Goal: Task Accomplishment & Management: Complete application form

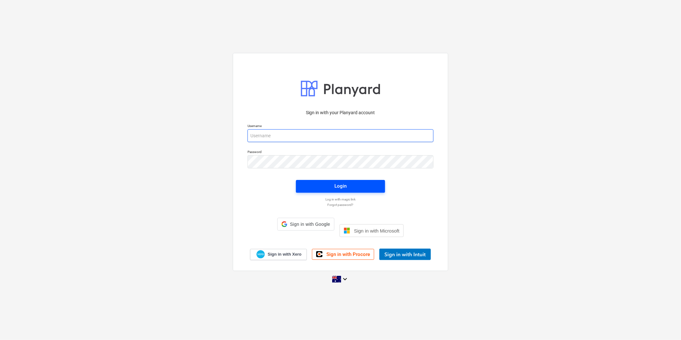
type input "[PERSON_NAME][EMAIL_ADDRESS][DOMAIN_NAME]"
click at [342, 190] on div "Login" at bounding box center [340, 186] width 12 height 8
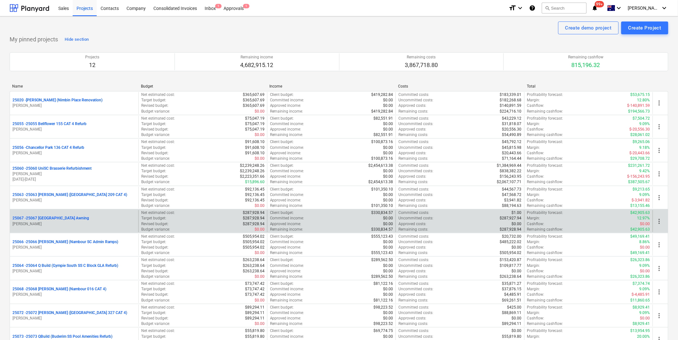
click at [63, 219] on p "25067 - 25067 [GEOGRAPHIC_DATA] Awning" at bounding box center [50, 217] width 77 height 5
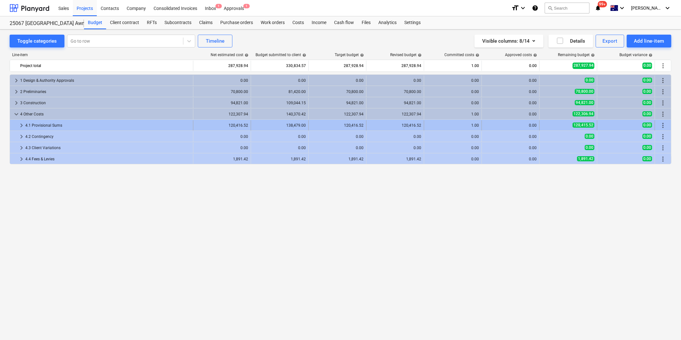
click at [21, 127] on span "keyboard_arrow_right" at bounding box center [22, 125] width 8 height 8
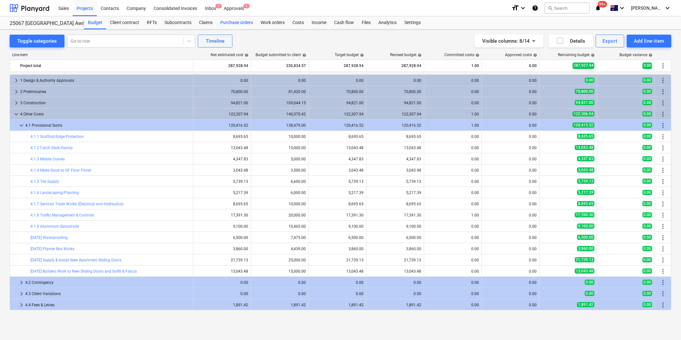
click at [232, 21] on div "Purchase orders" at bounding box center [236, 22] width 40 height 13
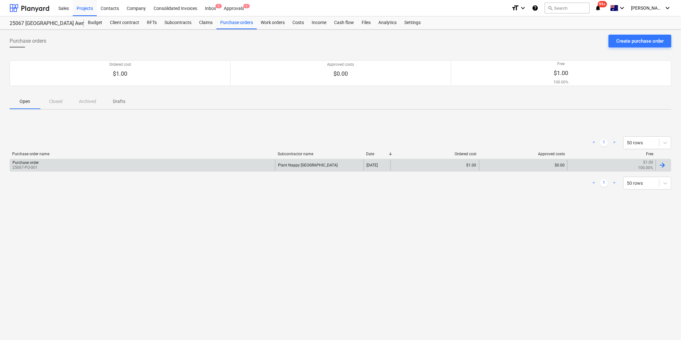
click at [28, 164] on div "Purchase order" at bounding box center [25, 162] width 26 height 4
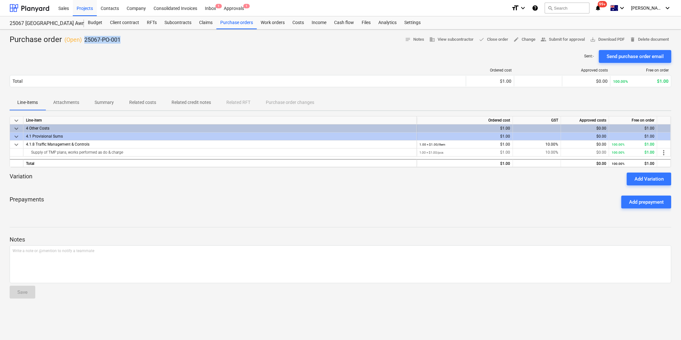
drag, startPoint x: 120, startPoint y: 37, endPoint x: 84, endPoint y: 40, distance: 37.0
click at [84, 40] on div "Purchase order ( Open ) 25067-PO-001" at bounding box center [65, 40] width 111 height 10
click at [83, 10] on div "Projects" at bounding box center [85, 8] width 24 height 16
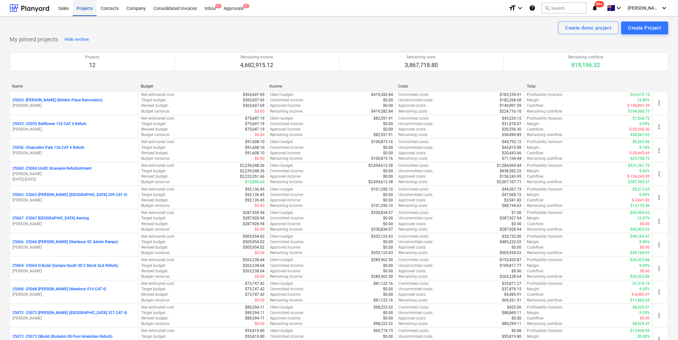
click at [82, 8] on div "Projects" at bounding box center [85, 8] width 24 height 16
click at [587, 4] on button "search Search" at bounding box center [564, 8] width 45 height 11
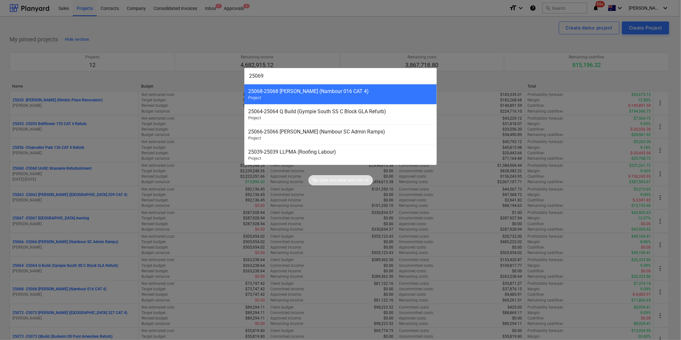
type input "25069"
click at [388, 37] on div at bounding box center [340, 170] width 681 height 340
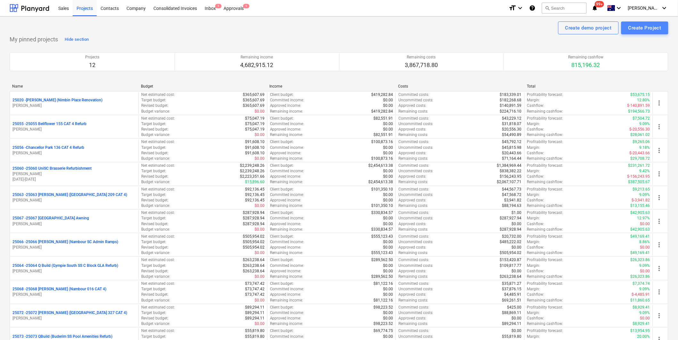
click at [640, 26] on div "Create Project" at bounding box center [645, 28] width 33 height 8
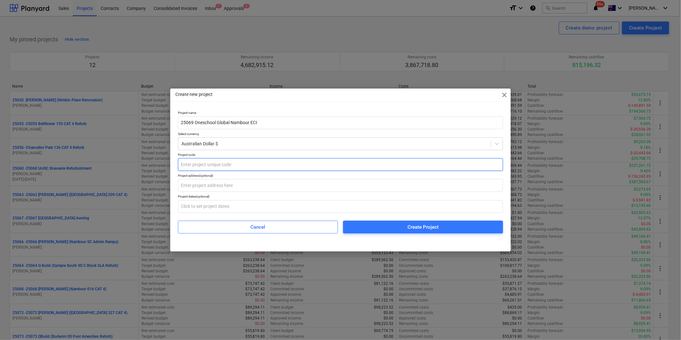
type input "25069 Oneschool Global Nambour ECI"
click at [198, 165] on input "text" at bounding box center [340, 164] width 325 height 13
type input "25069"
click at [199, 185] on input "text" at bounding box center [340, 185] width 325 height 13
drag, startPoint x: 202, startPoint y: 188, endPoint x: 216, endPoint y: 190, distance: 14.2
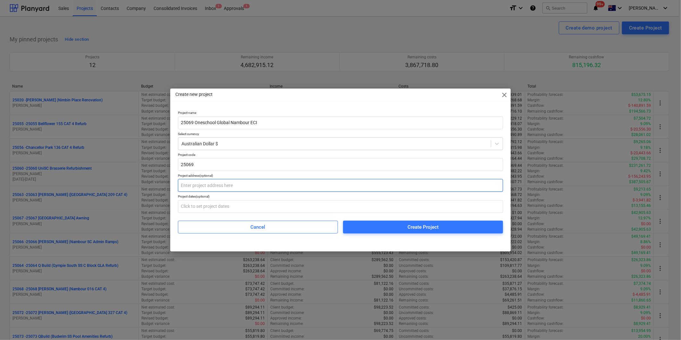
click at [202, 188] on input "text" at bounding box center [340, 185] width 325 height 13
type input "[STREET_ADDRESS]"
click at [383, 164] on input "25069" at bounding box center [340, 164] width 325 height 13
click at [412, 225] on div "Create Project" at bounding box center [422, 227] width 31 height 8
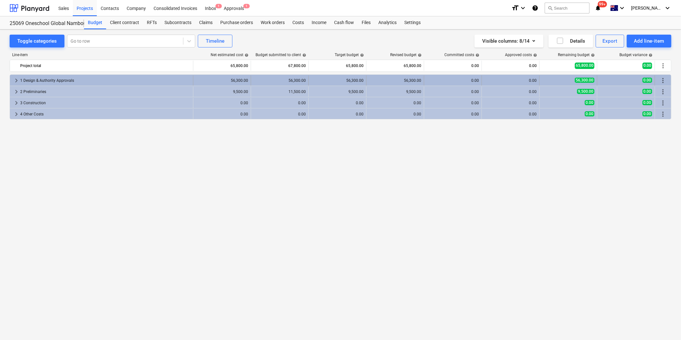
click at [16, 81] on span "keyboard_arrow_right" at bounding box center [16, 81] width 8 height 8
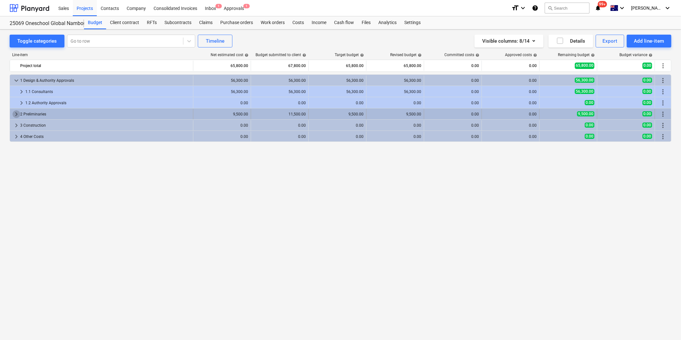
click at [15, 113] on span "keyboard_arrow_right" at bounding box center [16, 114] width 8 height 8
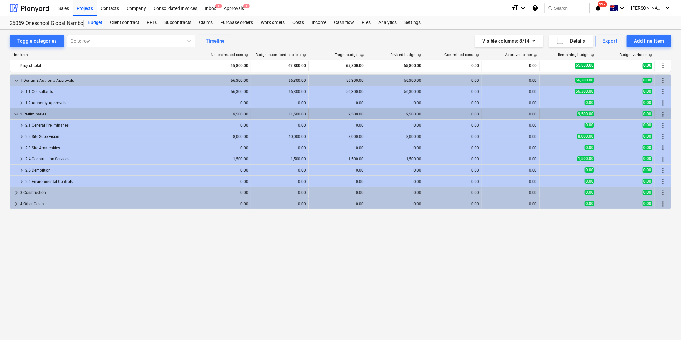
click at [15, 113] on span "keyboard_arrow_down" at bounding box center [16, 114] width 8 height 8
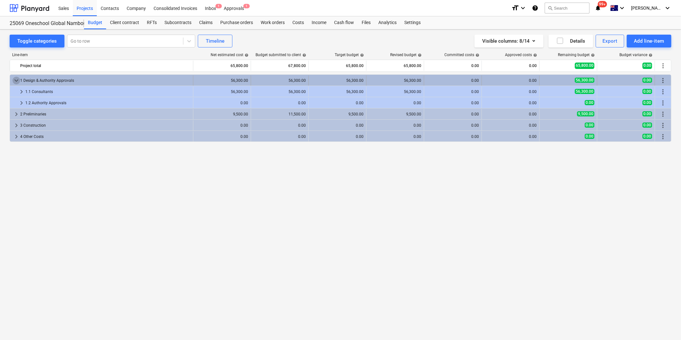
click at [15, 80] on span "keyboard_arrow_down" at bounding box center [16, 81] width 8 height 8
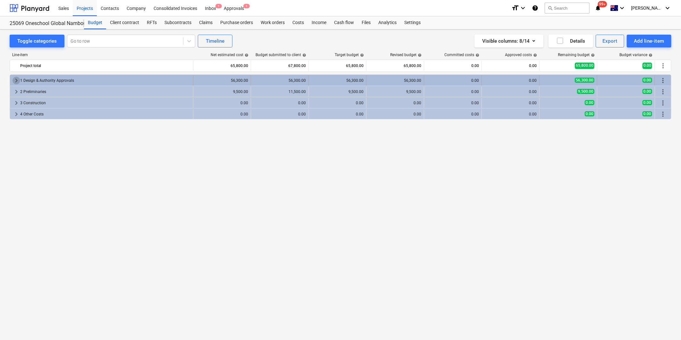
click at [17, 77] on span "keyboard_arrow_right" at bounding box center [16, 81] width 8 height 8
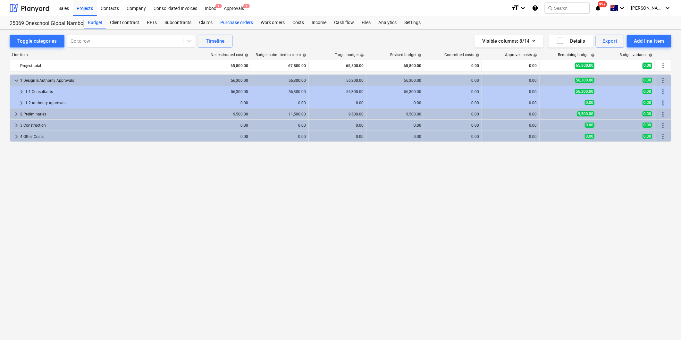
click at [230, 21] on div "Purchase orders" at bounding box center [236, 22] width 40 height 13
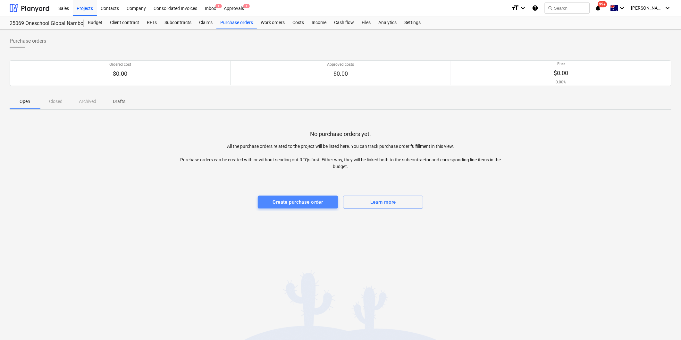
click at [294, 201] on div "Create purchase order" at bounding box center [298, 202] width 50 height 8
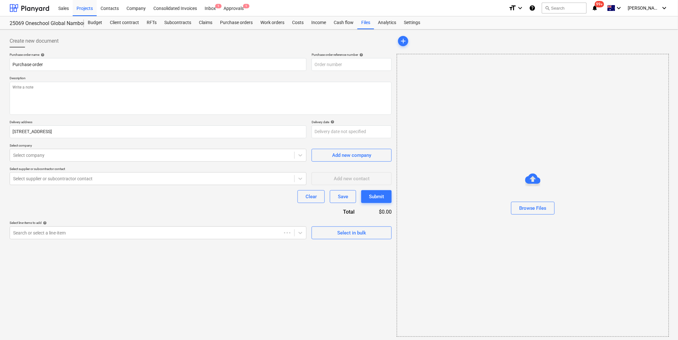
type textarea "x"
type input "25069-PO-001"
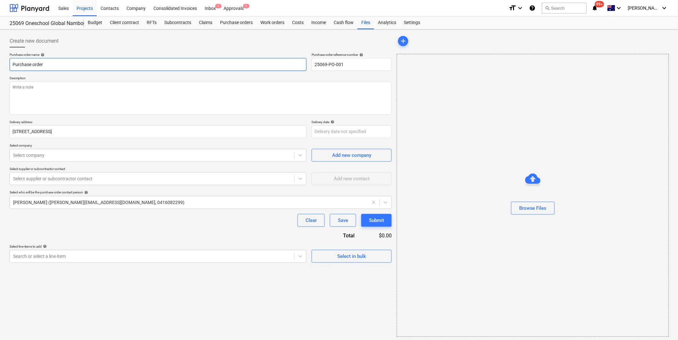
click at [77, 62] on input "Purchase order" at bounding box center [158, 64] width 297 height 13
type textarea "x"
type input "Purchase order"
type textarea "x"
type input "Purchase order -"
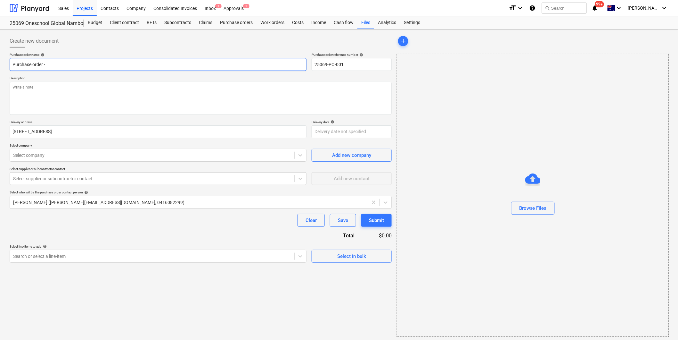
type textarea "x"
type input "Purchase order - B"
type textarea "x"
type input "Purchase order - BR"
type textarea "x"
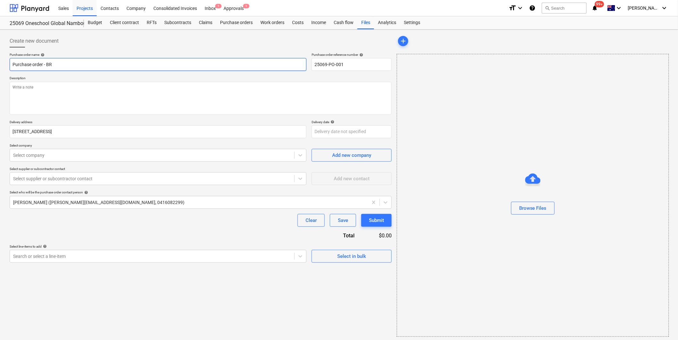
type input "Purchase order - BRD"
type textarea "x"
type input "Purchase order - BRDG"
click at [95, 94] on textarea at bounding box center [201, 98] width 382 height 33
type textarea "x"
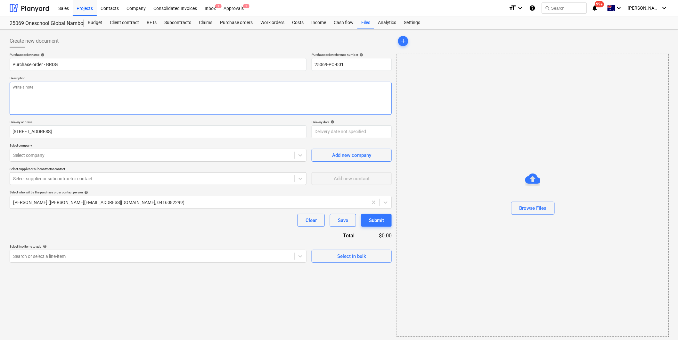
type textarea "P"
type textarea "x"
type textarea "Pa"
type textarea "x"
type textarea "Pay"
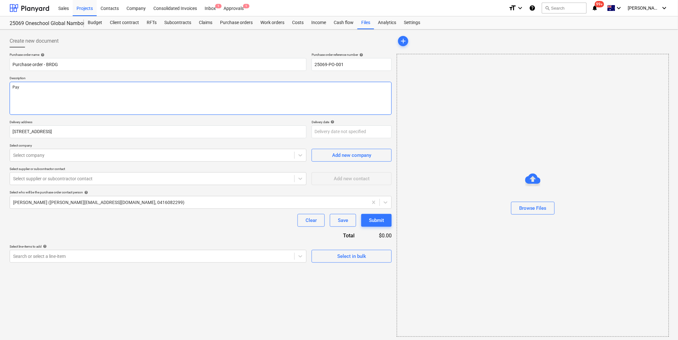
type textarea "x"
type textarea "Paym"
type textarea "x"
type textarea "Paymen"
type textarea "x"
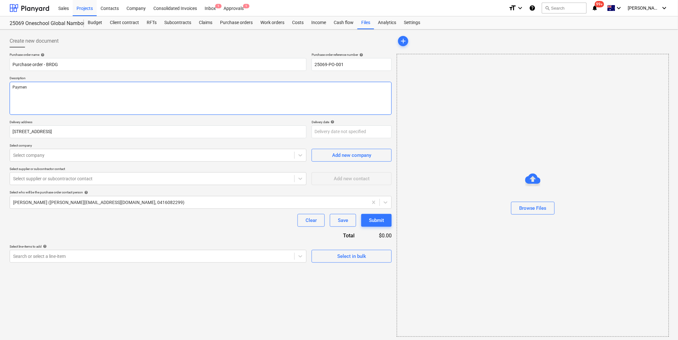
type textarea "Payment"
type textarea "x"
type textarea "Payment"
type textarea "x"
type textarea "Payment TE"
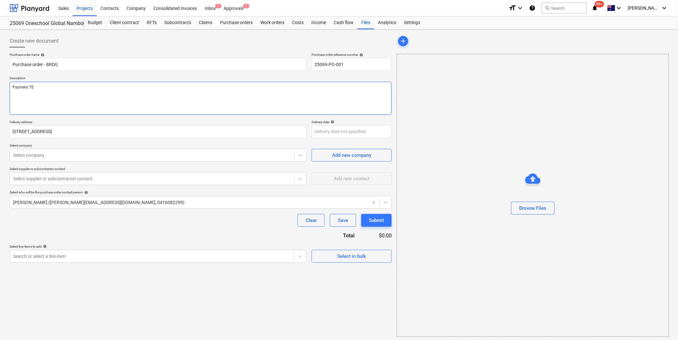
type textarea "x"
type textarea "Payment TEr"
type textarea "x"
type textarea "Payment TErm"
type textarea "x"
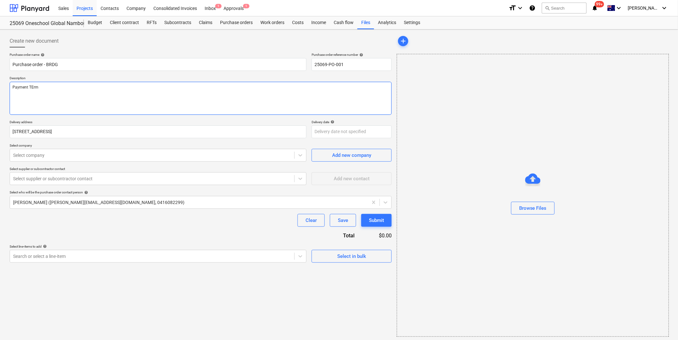
type textarea "Payment TErms"
type textarea "x"
type textarea "Payment TErms:"
type textarea "x"
type textarea "Payment TErms:"
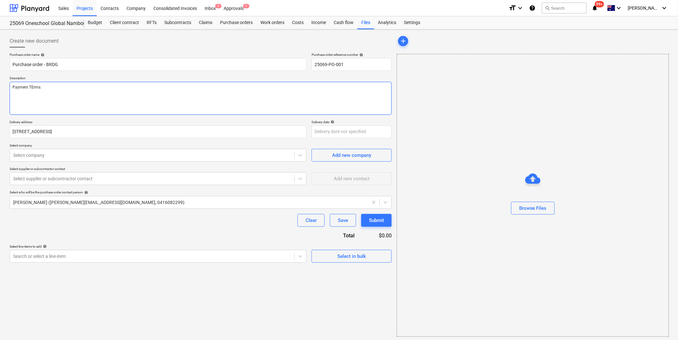
click at [47, 89] on textarea "Payment TErms:" at bounding box center [201, 98] width 382 height 33
type textarea "x"
type textarea "Payment Trms:"
type textarea "x"
type textarea "Payment Terms:"
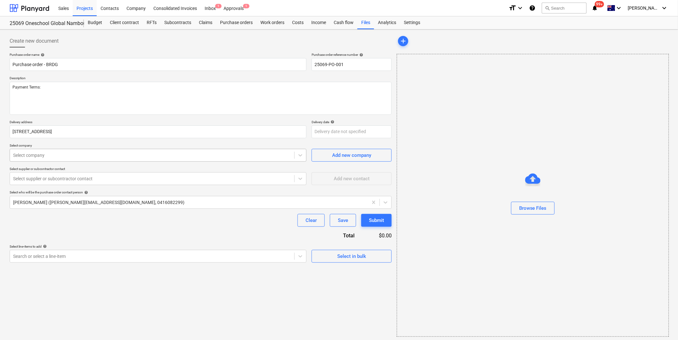
type textarea "x"
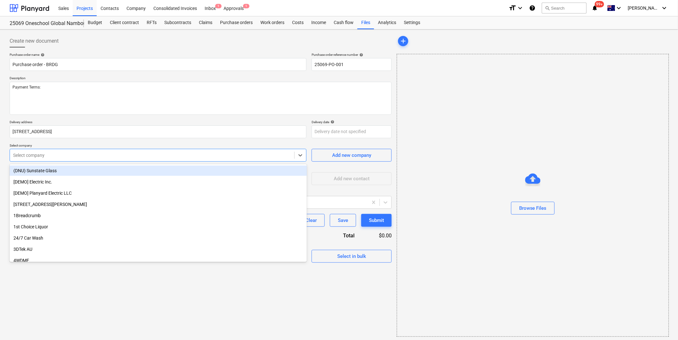
click at [46, 152] on div at bounding box center [152, 155] width 278 height 6
type input "BRD"
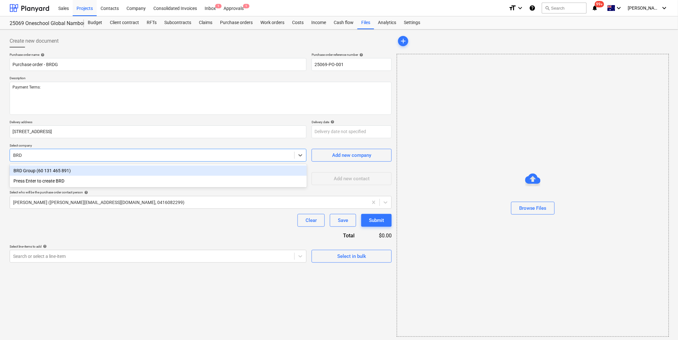
click at [59, 167] on div "BRD Group (60 131 465 891)" at bounding box center [158, 170] width 297 height 10
type textarea "x"
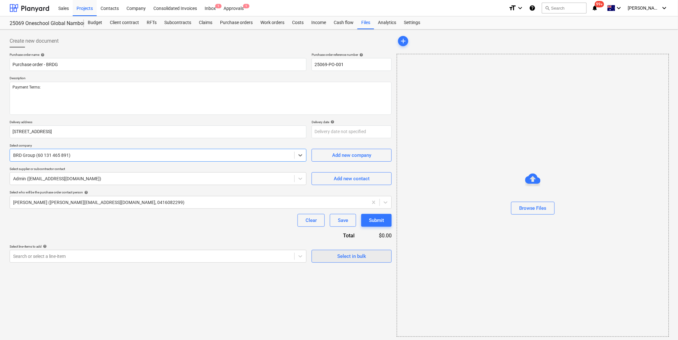
click at [351, 254] on div "Select in bulk" at bounding box center [351, 256] width 29 height 8
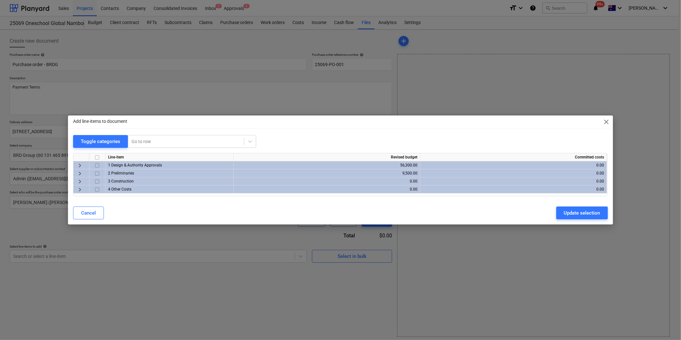
click at [78, 164] on span "keyboard_arrow_right" at bounding box center [80, 165] width 8 height 8
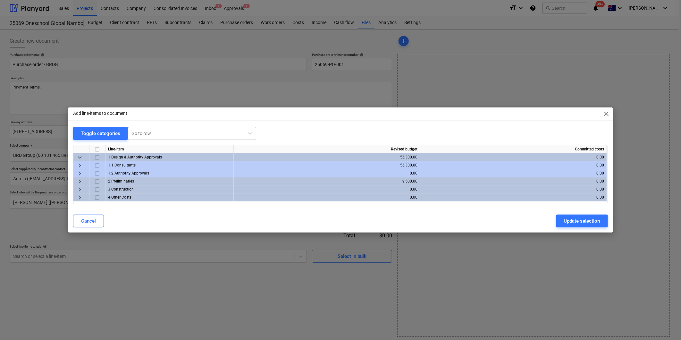
click at [82, 163] on span "keyboard_arrow_right" at bounding box center [80, 165] width 8 height 8
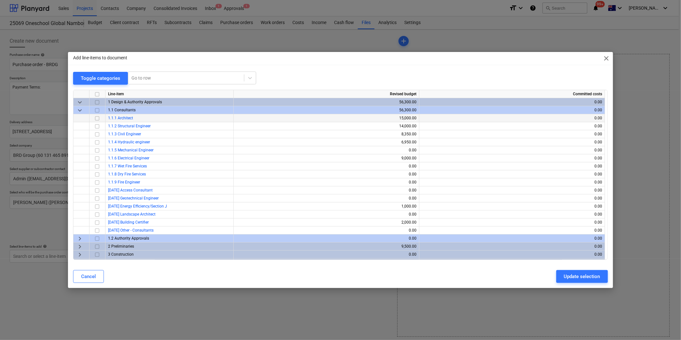
click at [95, 117] on input "checkbox" at bounding box center [97, 118] width 8 height 8
click at [576, 272] on div "Update selection" at bounding box center [582, 276] width 36 height 8
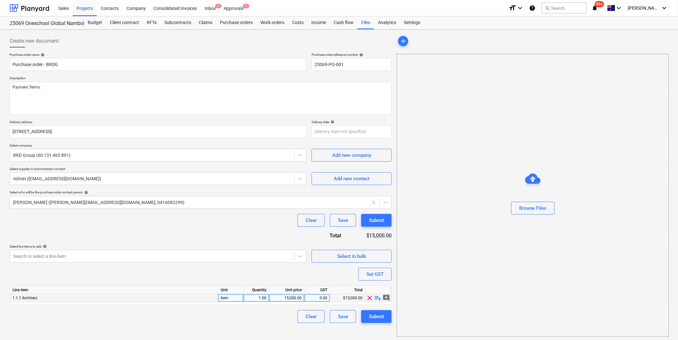
click at [58, 299] on div "1.1.1 Architect" at bounding box center [114, 298] width 208 height 8
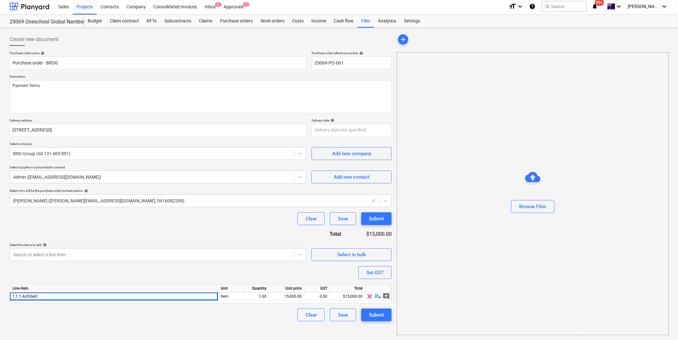
scroll to position [2, 0]
click at [377, 296] on span "playlist_add" at bounding box center [379, 296] width 8 height 8
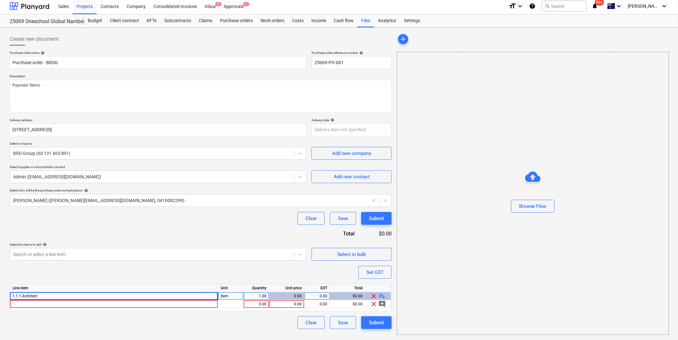
type textarea "x"
click at [36, 303] on div at bounding box center [114, 304] width 208 height 8
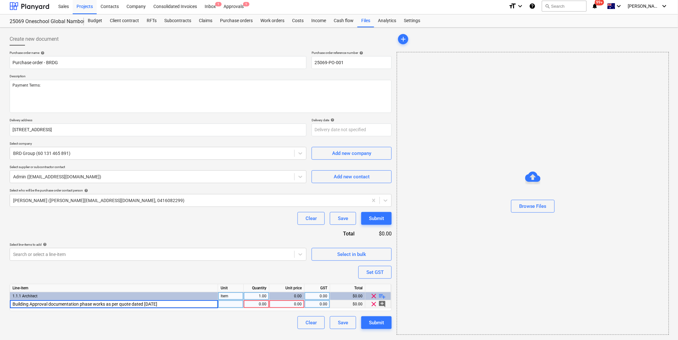
type input "Building Approval documentation phase works as per quote dated [DATE]"
type textarea "x"
click at [173, 329] on div "Create new document Purchase order name help Purchase order - BRDG Purchase ord…" at bounding box center [200, 183] width 387 height 307
click at [286, 303] on div "0.00" at bounding box center [287, 304] width 30 height 8
type input "15000"
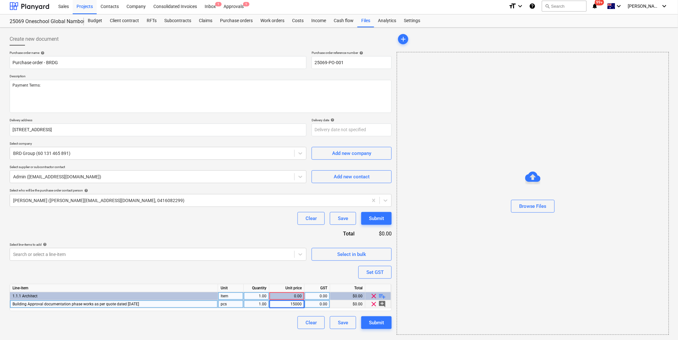
type textarea "x"
click at [249, 319] on div "Clear Save Submit" at bounding box center [201, 322] width 382 height 13
click at [323, 302] on div "0.00" at bounding box center [317, 304] width 20 height 8
type input "10"
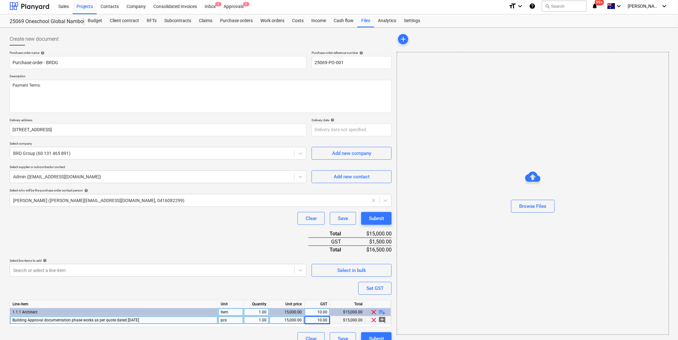
click at [101, 285] on div "Purchase order name help Purchase order - BRDG Purchase order reference number …" at bounding box center [201, 198] width 382 height 294
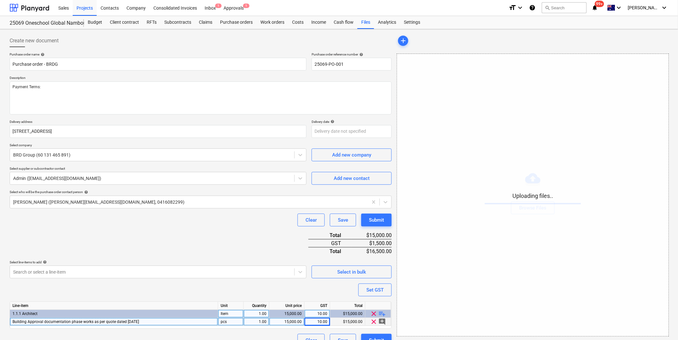
scroll to position [0, 0]
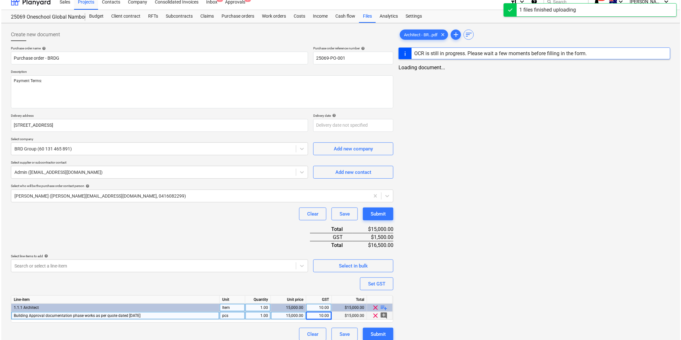
scroll to position [13, 0]
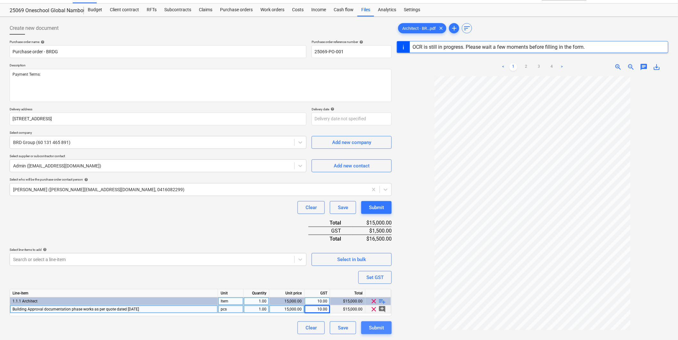
click at [381, 329] on div "Submit" at bounding box center [376, 327] width 15 height 8
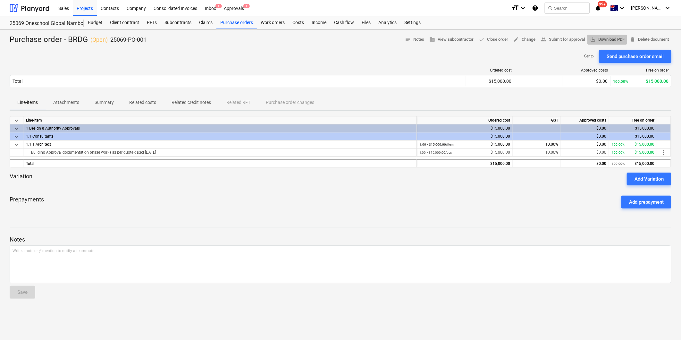
click at [606, 37] on span "save_alt Download PDF" at bounding box center [607, 39] width 35 height 7
drag, startPoint x: 178, startPoint y: 153, endPoint x: 18, endPoint y: 155, distance: 159.6
click at [0, 0] on div "Building Approval documentation phase works as per quote dated [DATE] 1.00 × $1…" at bounding box center [0, 0] width 0 height 0
copy div "Building Approval documentation phase works as per quote dated [DATE]"
click at [646, 39] on span "delete Delete document" at bounding box center [648, 39] width 39 height 7
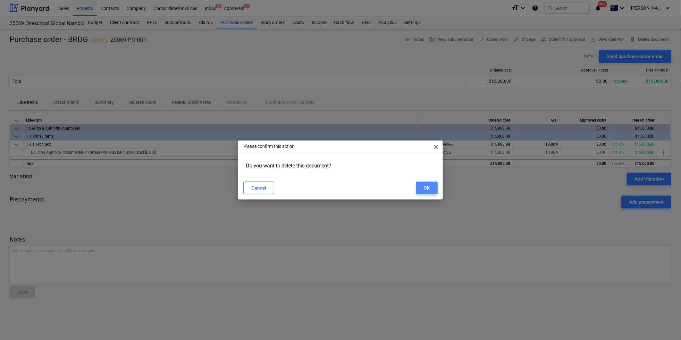
click at [429, 185] on div "OK" at bounding box center [427, 188] width 6 height 8
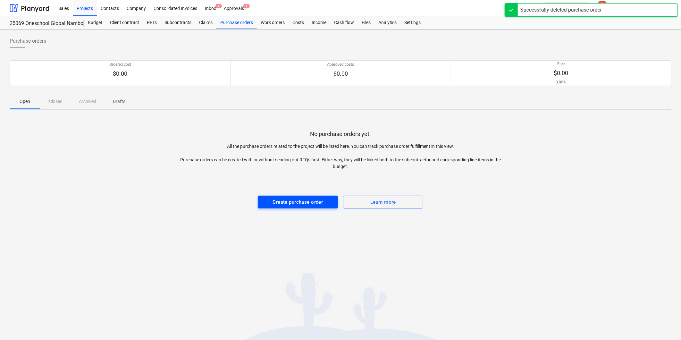
click at [289, 201] on div "Create purchase order" at bounding box center [298, 202] width 50 height 8
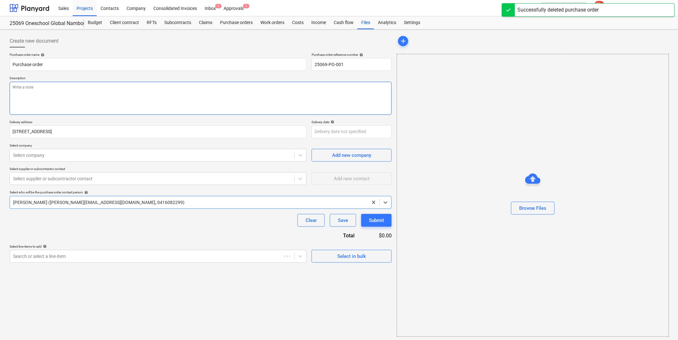
type textarea "x"
click at [54, 62] on input "Purchase order" at bounding box center [158, 64] width 297 height 13
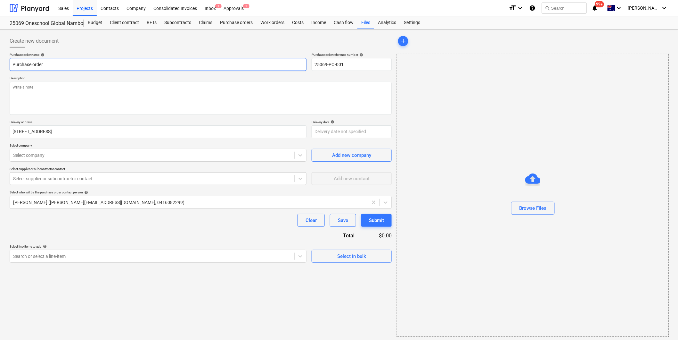
type input "Purchase order"
type textarea "x"
type input "Purchase order -"
type textarea "x"
type input "Purchase order -"
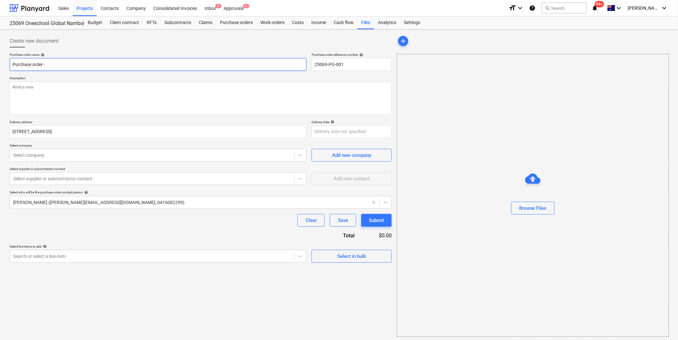
type textarea "x"
type input "Purchase order - B"
type textarea "x"
type input "Purchase order - BR"
type textarea "x"
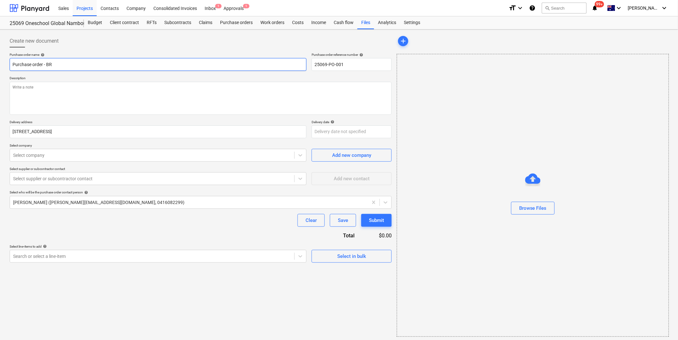
type input "Purchase order - BRD"
type textarea "x"
type input "Purchase order - BRD"
type textarea "x"
type input "Purchase order - BRD G"
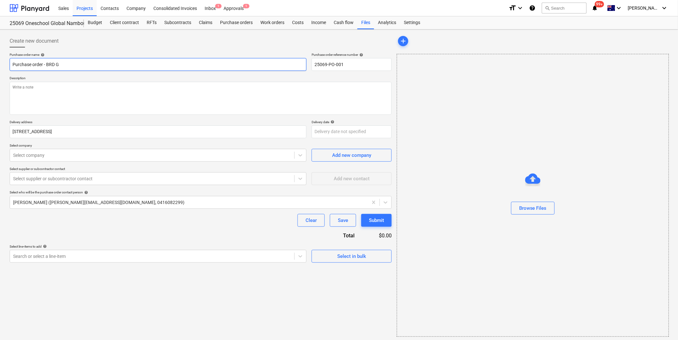
type textarea "x"
type input "Purchase order - BRD Gr"
type textarea "x"
type input "Purchase order - BRD Gro"
type textarea "x"
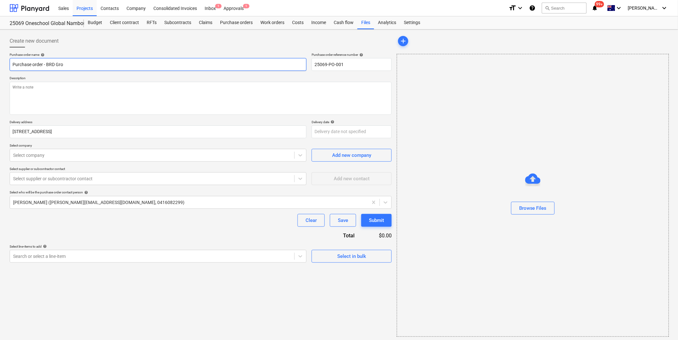
type input "Purchase order - BRD Grou"
type textarea "x"
type input "Purchase order - BRD Group"
click at [47, 103] on textarea at bounding box center [201, 98] width 382 height 33
type textarea "x"
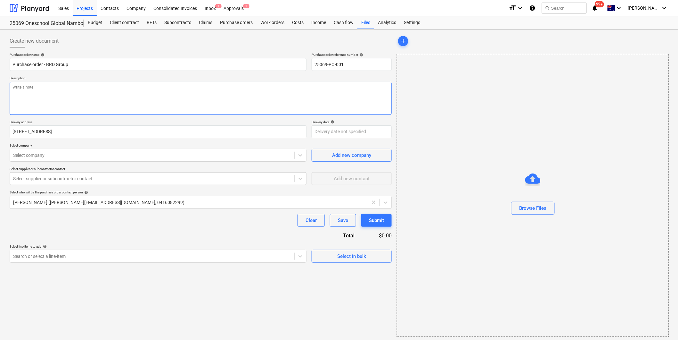
type textarea "P"
type textarea "x"
type textarea "Pa"
type textarea "x"
type textarea "Pay"
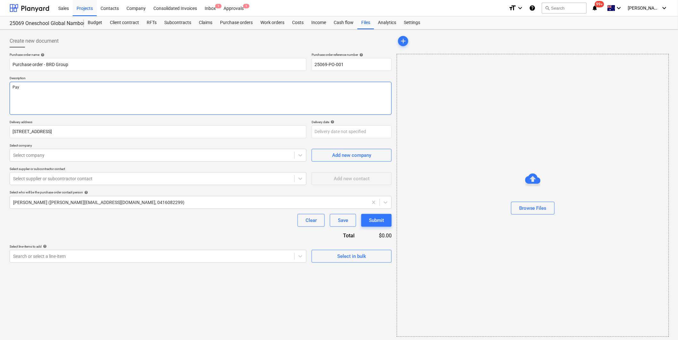
type textarea "x"
type textarea "Payme"
type textarea "x"
type textarea "Paymen"
type textarea "x"
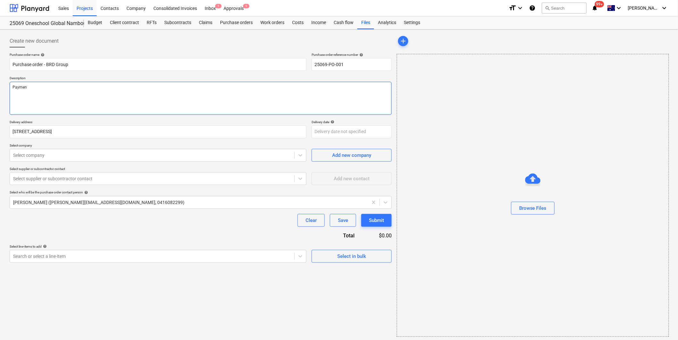
type textarea "Payment"
type textarea "x"
type textarea "Payment"
type textarea "x"
type textarea "Payment T"
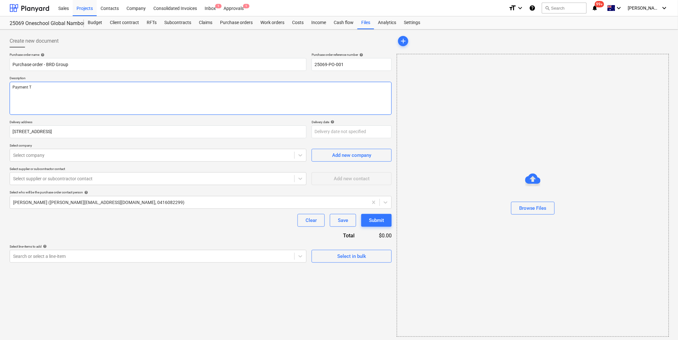
type textarea "x"
type textarea "Payment Te"
type textarea "x"
type textarea "Payment Ter"
type textarea "x"
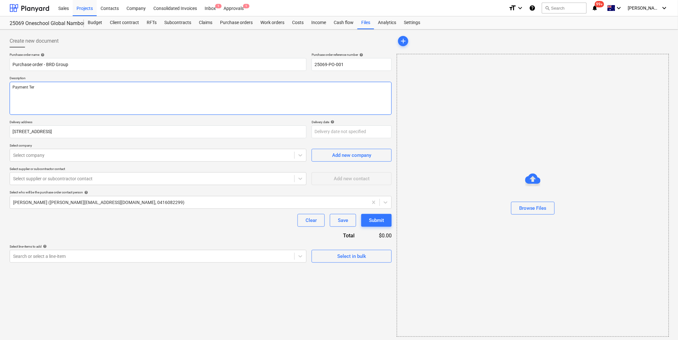
type textarea "Payment Term"
type textarea "x"
type textarea "Payment Terms"
type textarea "x"
type textarea "Payment Terms:"
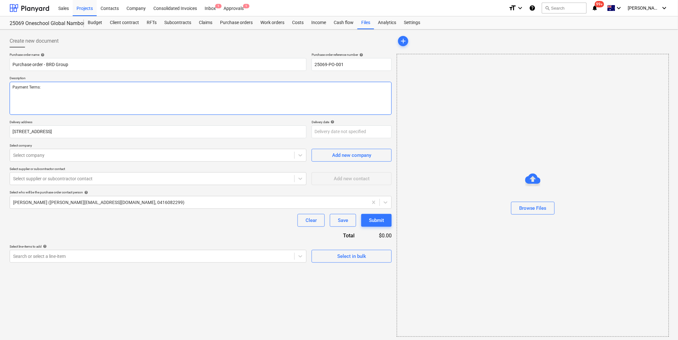
type textarea "x"
type textarea "Payment Terms:"
type textarea "x"
type textarea "Payment Terms: 1"
type textarea "x"
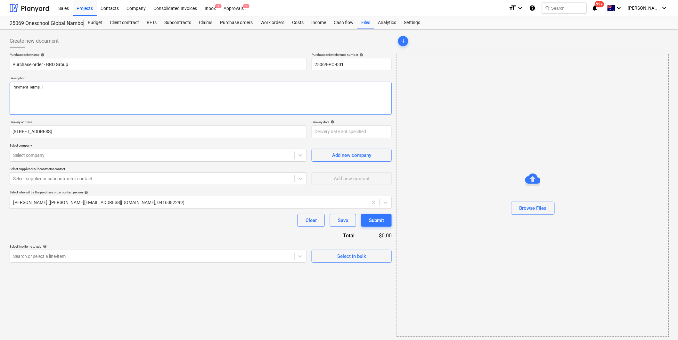
type textarea "Payment Terms: 14"
type textarea "x"
type textarea "Payment Terms: 14"
type textarea "x"
type textarea "Payment Terms: 14 d"
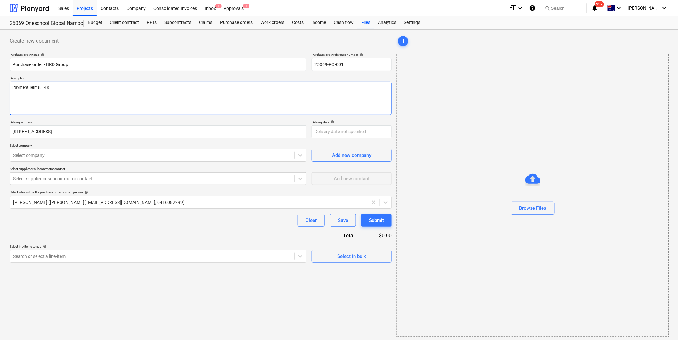
type textarea "x"
type textarea "Payment Terms: 14 day"
type textarea "x"
type textarea "Payment Terms: 14 days"
type textarea "x"
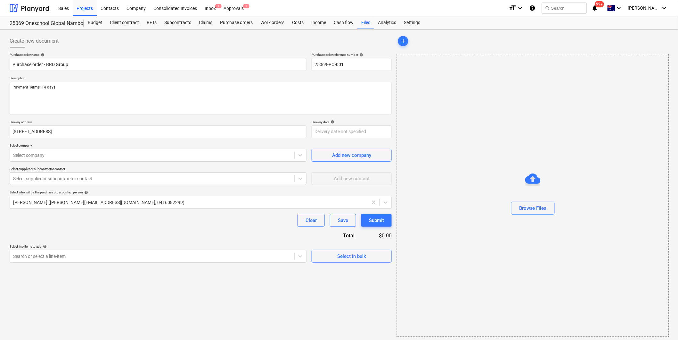
click at [219, 118] on div "Purchase order name help Purchase order - BRD Group Purchase order reference nu…" at bounding box center [201, 158] width 382 height 210
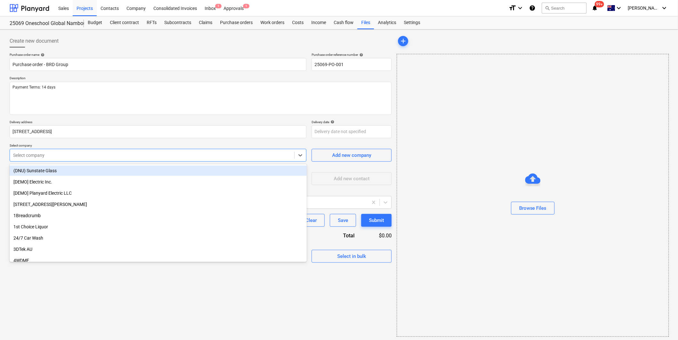
click at [58, 158] on div at bounding box center [152, 155] width 278 height 6
type input "brd"
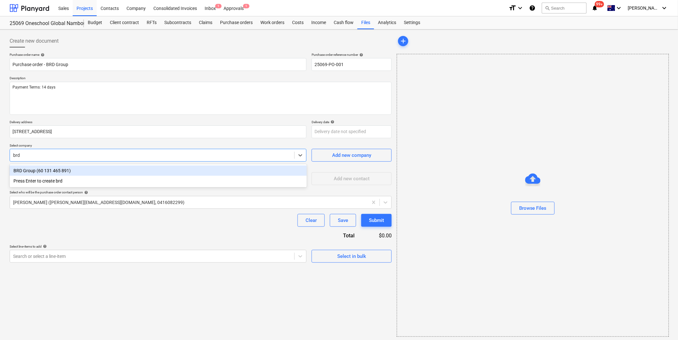
click at [46, 171] on div "BRD Group (60 131 465 891)" at bounding box center [158, 170] width 297 height 10
type textarea "x"
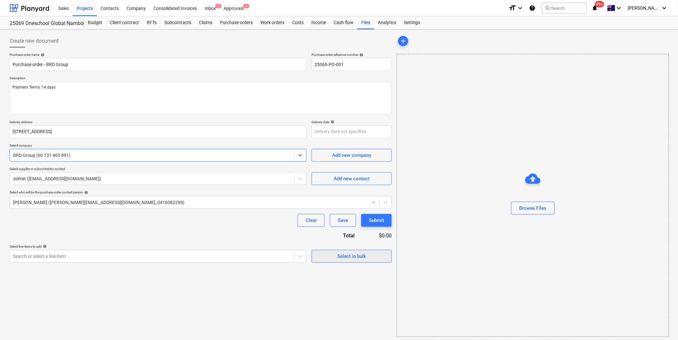
click at [344, 259] on div "Select in bulk" at bounding box center [351, 256] width 29 height 8
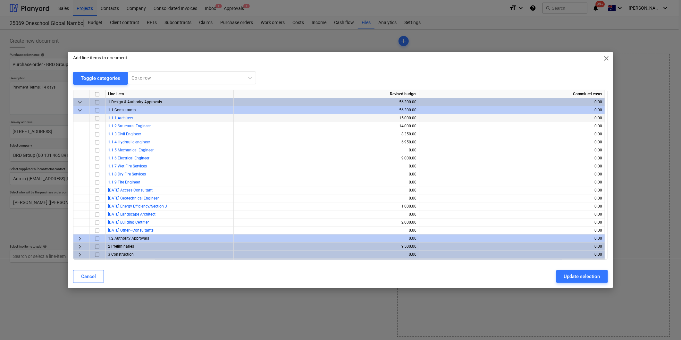
click at [98, 119] on input "checkbox" at bounding box center [97, 118] width 8 height 8
drag, startPoint x: 580, startPoint y: 275, endPoint x: 554, endPoint y: 275, distance: 26.0
click at [581, 275] on div "Update selection" at bounding box center [582, 276] width 36 height 8
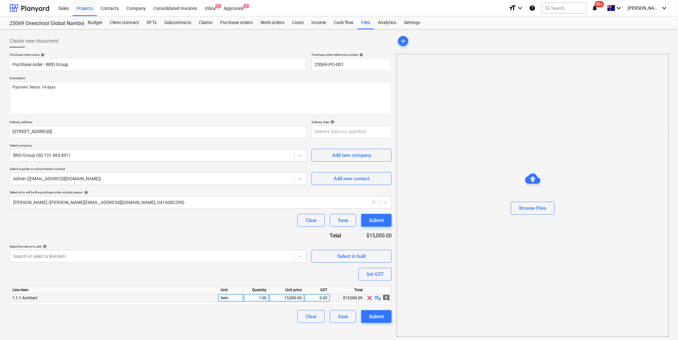
drag, startPoint x: 380, startPoint y: 296, endPoint x: 360, endPoint y: 299, distance: 20.1
click at [377, 296] on span "playlist_add" at bounding box center [379, 298] width 8 height 8
type textarea "x"
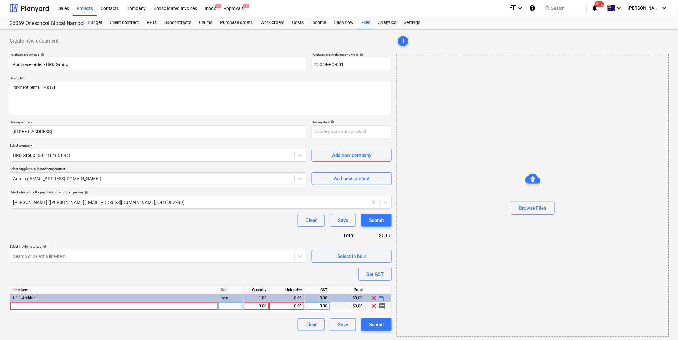
click at [53, 306] on div at bounding box center [114, 306] width 208 height 8
click at [68, 308] on input "Building Approval documentation phase works as per quote dated [DATE]" at bounding box center [114, 306] width 208 height 8
type input "Building Approval documen Building Approval documentation phase works as per qu…"
type textarea "x"
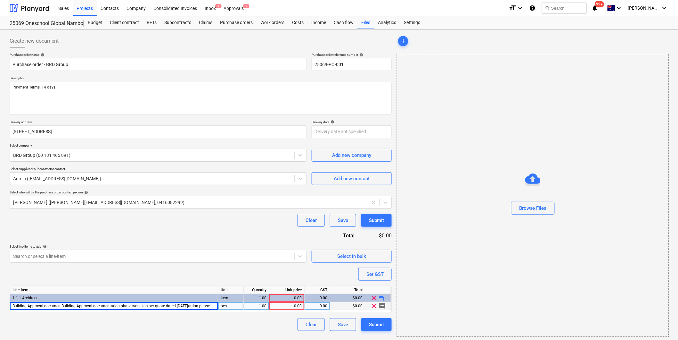
click at [289, 307] on div "0.00" at bounding box center [287, 306] width 30 height 8
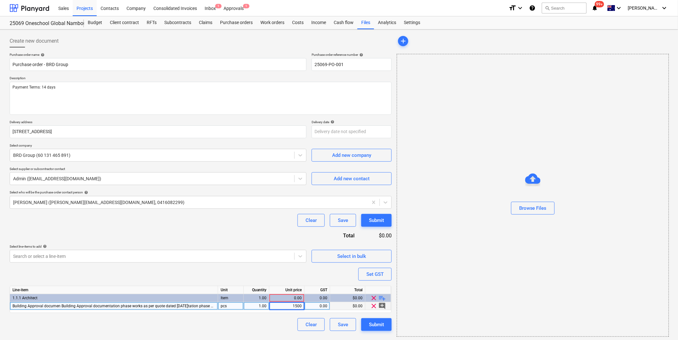
type input "15000"
type textarea "x"
click at [315, 306] on div "0.00" at bounding box center [317, 306] width 20 height 8
type input "10"
click at [276, 270] on div "Purchase order name help Purchase order - BRD Group Purchase order reference nu…" at bounding box center [201, 192] width 382 height 278
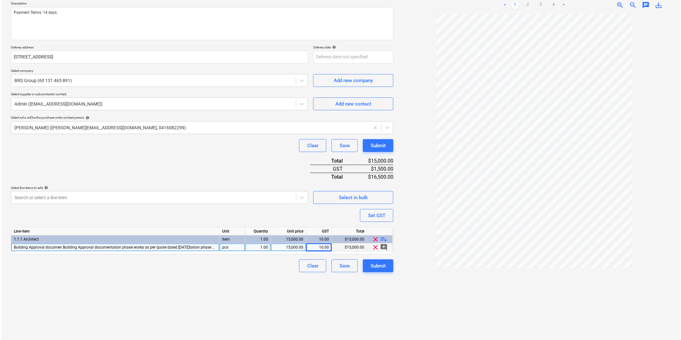
scroll to position [76, 0]
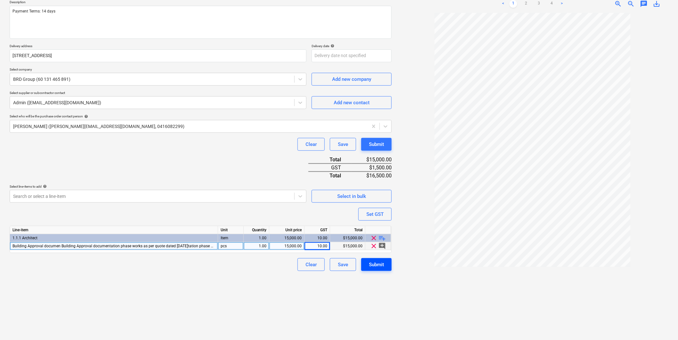
click at [380, 263] on div "Submit" at bounding box center [376, 264] width 15 height 8
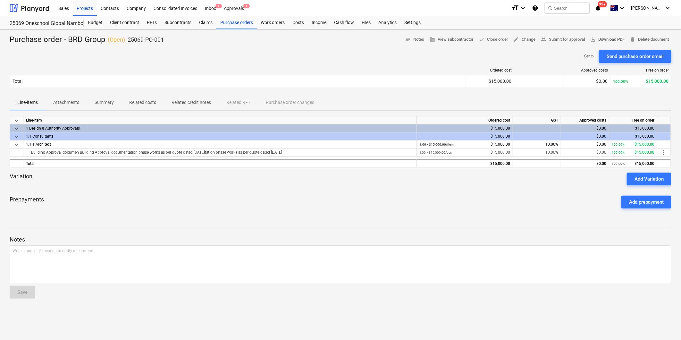
click at [611, 39] on span "save_alt Download PDF" at bounding box center [607, 39] width 35 height 7
click at [238, 24] on div "Purchase orders" at bounding box center [236, 22] width 40 height 13
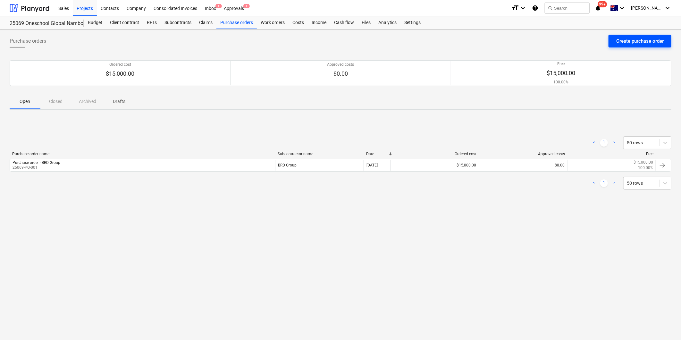
click at [636, 40] on div "Create purchase order" at bounding box center [639, 41] width 47 height 8
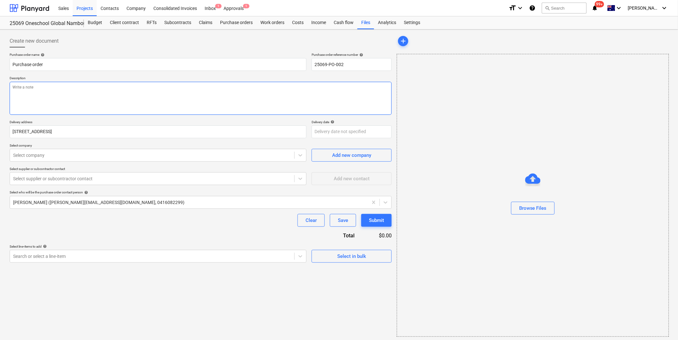
click at [33, 91] on textarea at bounding box center [201, 98] width 382 height 33
type textarea "x"
click at [221, 118] on div "Purchase order name help Purchase order Purchase order reference number help 25…" at bounding box center [201, 158] width 382 height 210
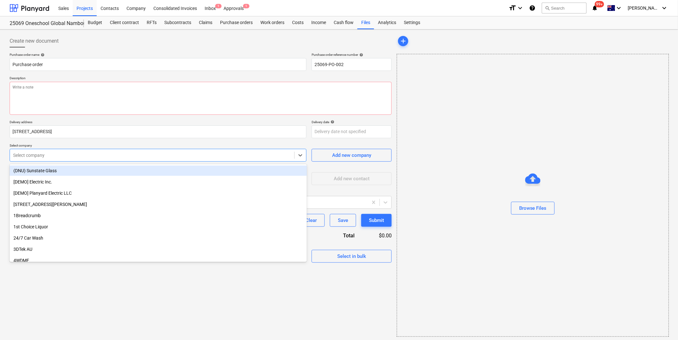
click at [48, 161] on div "Select company" at bounding box center [158, 155] width 297 height 13
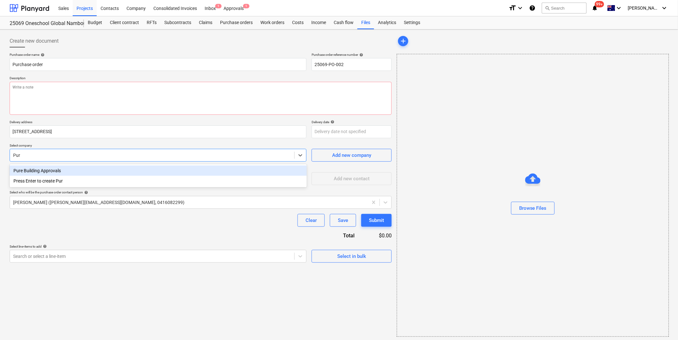
type input "Pure"
click at [52, 172] on div "Pure Building Approvals" at bounding box center [158, 170] width 297 height 10
type textarea "x"
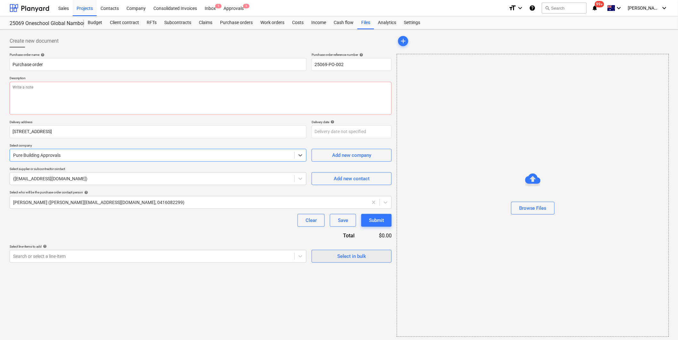
click at [344, 256] on div "Select in bulk" at bounding box center [351, 256] width 29 height 8
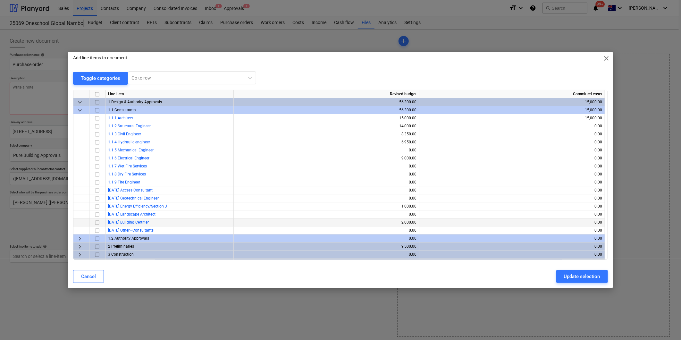
click at [97, 223] on input "checkbox" at bounding box center [97, 223] width 8 height 8
click at [577, 274] on div "Update selection" at bounding box center [582, 276] width 36 height 8
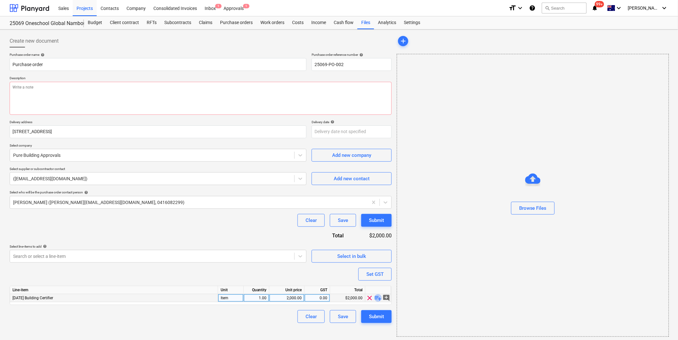
click at [378, 299] on span "playlist_add" at bounding box center [379, 298] width 8 height 8
type textarea "x"
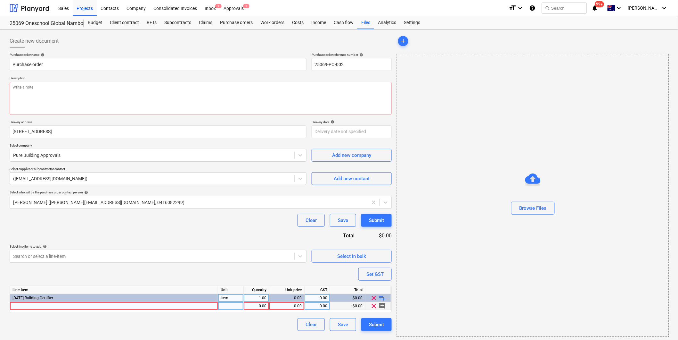
click at [37, 306] on div at bounding box center [114, 306] width 208 height 8
type input "Review of Preliminary drawings to ensure compliance with Building Approval requ…"
type textarea "x"
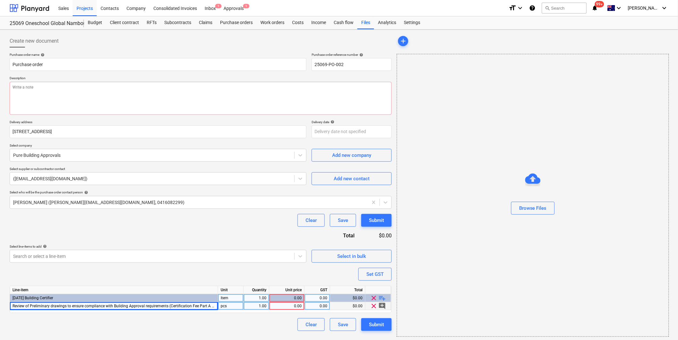
click at [215, 269] on div "Purchase order name help Purchase order Purchase order reference number help 25…" at bounding box center [201, 192] width 382 height 278
click at [258, 307] on div "1.00" at bounding box center [256, 306] width 20 height 8
click at [287, 304] on div "0.00" at bounding box center [287, 306] width 30 height 8
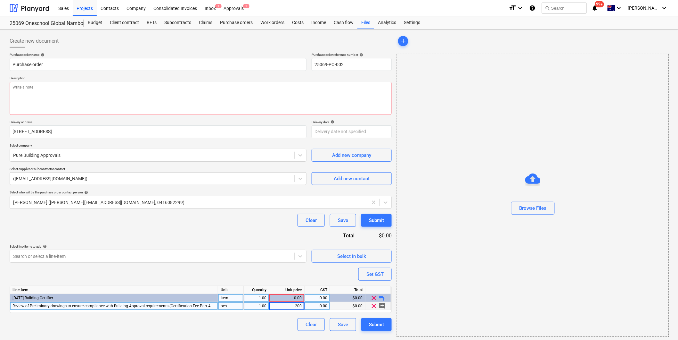
type input "2000"
type textarea "x"
click at [322, 305] on div "0.00" at bounding box center [317, 306] width 20 height 8
type input "10"
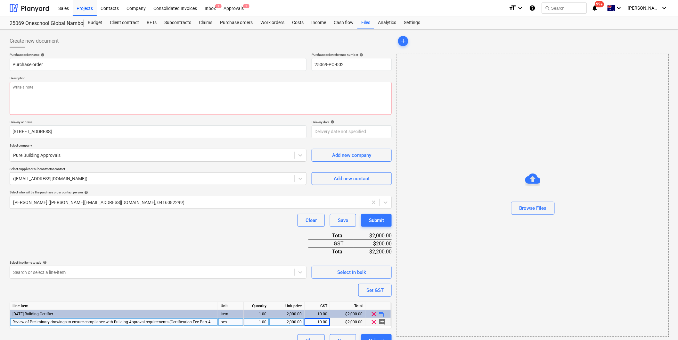
click at [209, 328] on div "Purchase order name help Purchase order Purchase order reference number help 25…" at bounding box center [201, 200] width 382 height 294
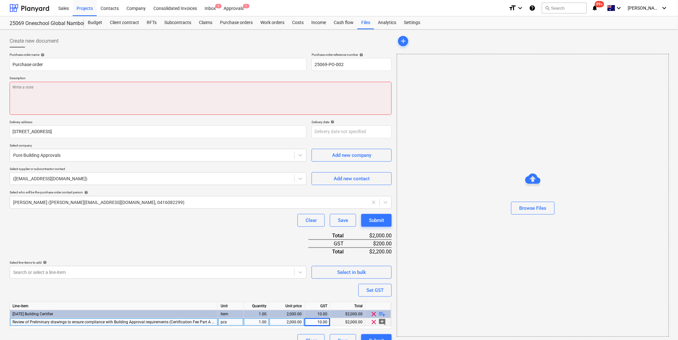
click at [63, 90] on textarea at bounding box center [201, 98] width 382 height 33
type textarea "x"
type textarea "P"
type textarea "x"
type textarea "Pa"
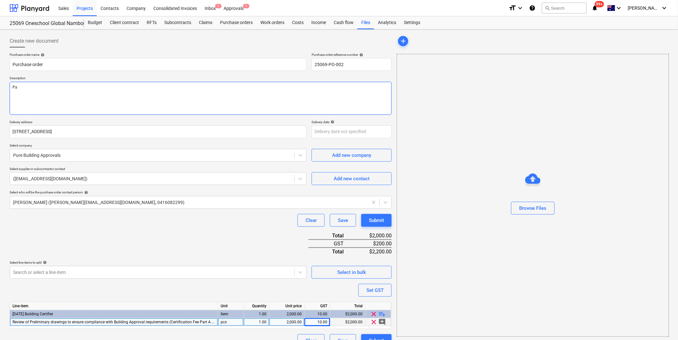
type textarea "x"
type textarea "Pay"
type textarea "x"
type textarea "Payme"
type textarea "x"
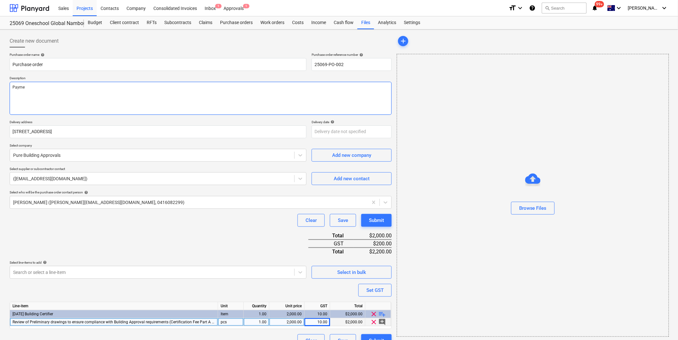
type textarea "Paymen"
type textarea "x"
type textarea "Payment"
type textarea "x"
type textarea "Payment"
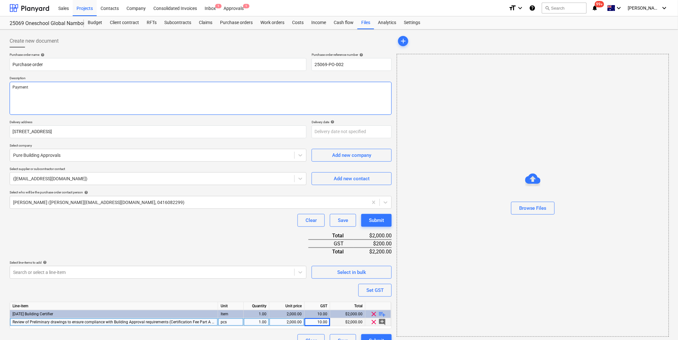
type textarea "x"
type textarea "Payment TE"
type textarea "x"
type textarea "Payment TEr"
type textarea "x"
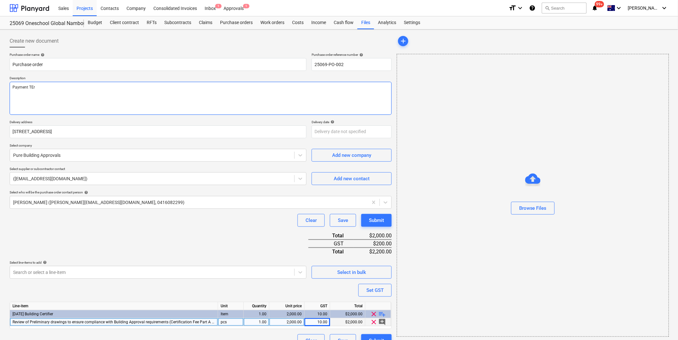
type textarea "Payment TErm"
type textarea "x"
type textarea "Payment TErms"
type textarea "x"
type textarea "Payment TErm"
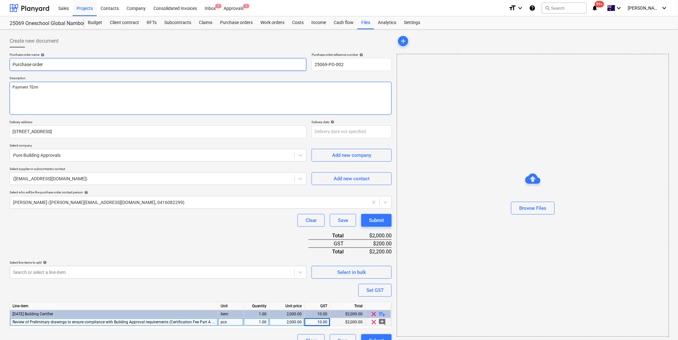
type textarea "x"
type textarea "Payment TEr"
type textarea "x"
type textarea "Payment TE"
type textarea "x"
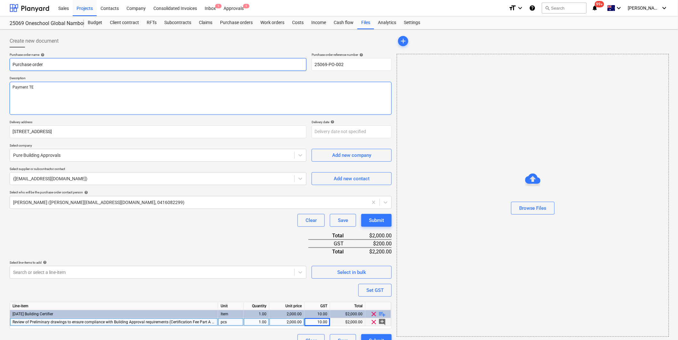
type textarea "Payment T"
type textarea "x"
type textarea "Payment Te"
type textarea "x"
type textarea "Payment Ter"
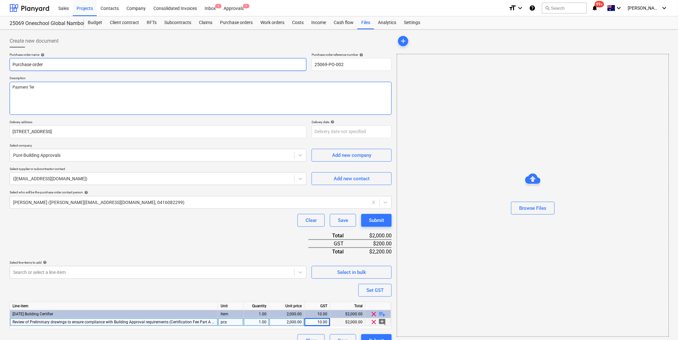
type textarea "x"
type textarea "Payment Term"
type textarea "x"
type textarea "Payment Terms"
click at [133, 223] on div "Clear Save Submit" at bounding box center [201, 220] width 382 height 13
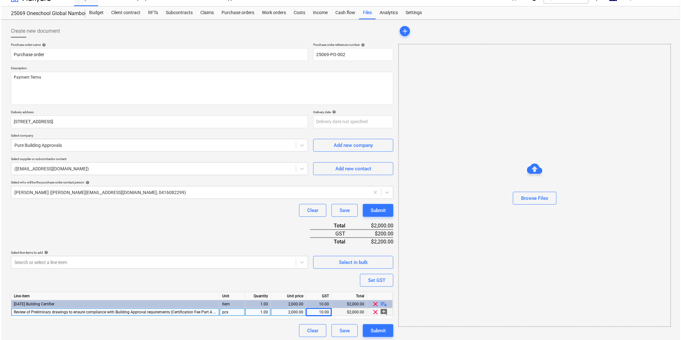
scroll to position [13, 0]
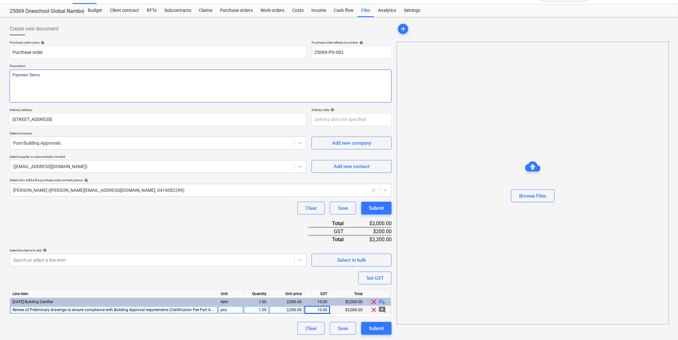
click at [54, 78] on textarea "Payment Terms" at bounding box center [201, 86] width 382 height 33
type textarea "x"
type textarea "Payment Terms:"
type textarea "x"
type textarea "Payment Terms:"
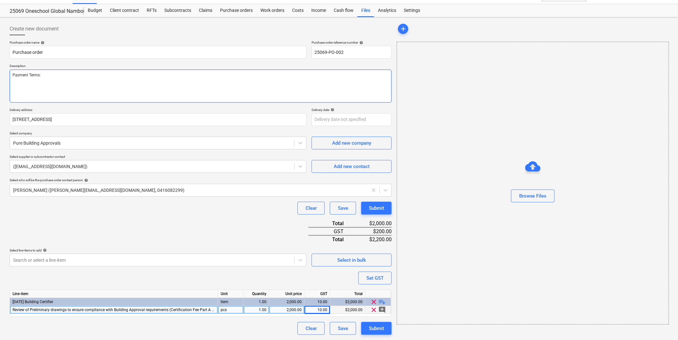
type textarea "x"
type textarea "Payment Terms: 1"
type textarea "x"
type textarea "Payment Terms: 14"
type textarea "x"
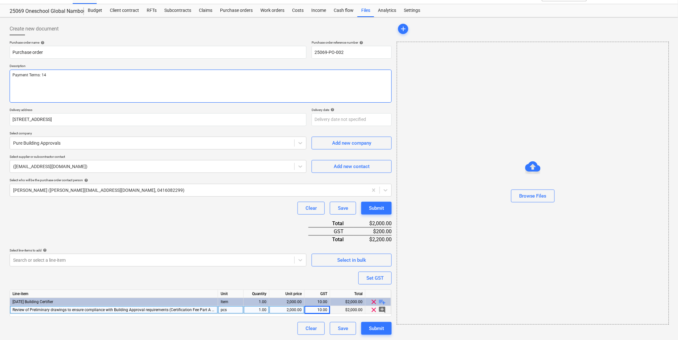
type textarea "Payment Terms: 14"
type textarea "x"
type textarea "Payment Terms: 14 d"
type textarea "x"
type textarea "Payment Terms: 14 da"
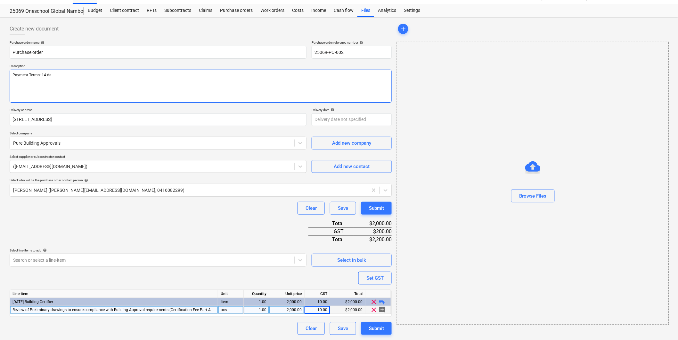
type textarea "x"
type textarea "Payment Terms: 14 day"
type textarea "x"
type textarea "Payment Terms: 14 days"
click at [162, 232] on div "Purchase order name help Purchase order Purchase order reference number help 25…" at bounding box center [201, 187] width 382 height 294
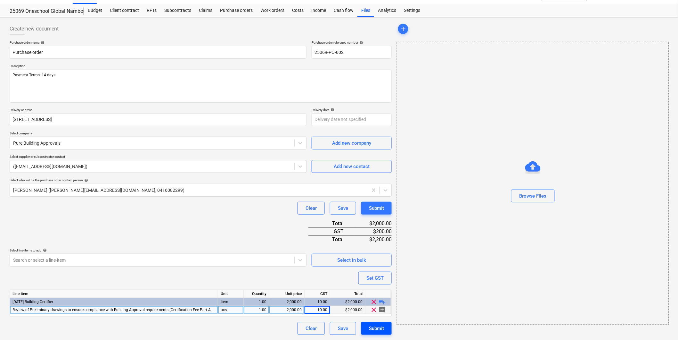
click at [377, 327] on div "Submit" at bounding box center [376, 328] width 15 height 8
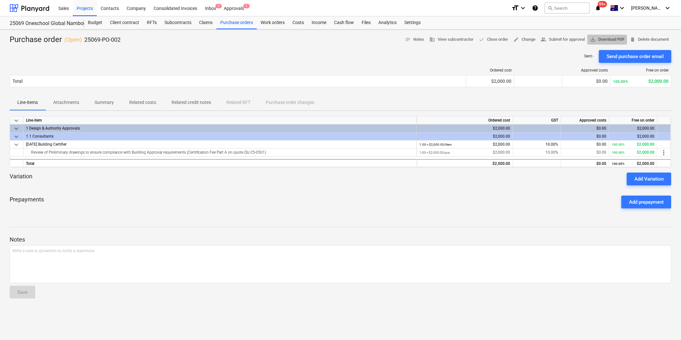
click at [608, 38] on span "save_alt Download PDF" at bounding box center [607, 39] width 35 height 7
click at [236, 23] on div "Purchase orders" at bounding box center [236, 22] width 40 height 13
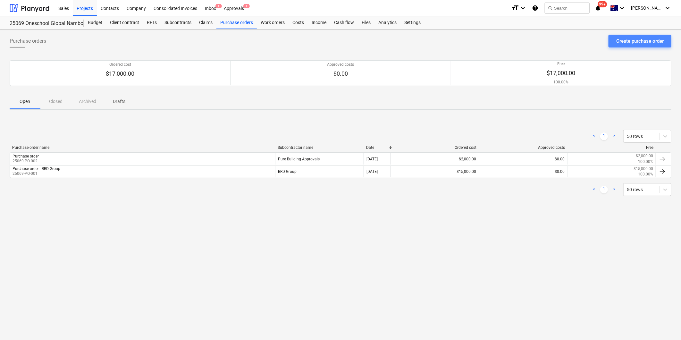
click at [635, 39] on div "Create purchase order" at bounding box center [639, 41] width 47 height 8
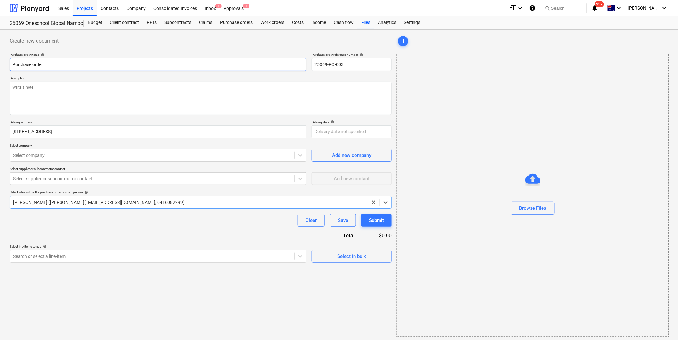
click at [84, 65] on input "Purchase order" at bounding box center [158, 64] width 297 height 13
type textarea "x"
click at [42, 90] on textarea at bounding box center [201, 98] width 382 height 33
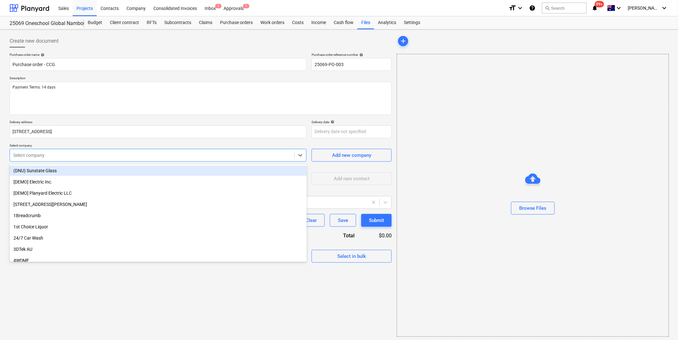
click at [70, 156] on div at bounding box center [152, 155] width 278 height 6
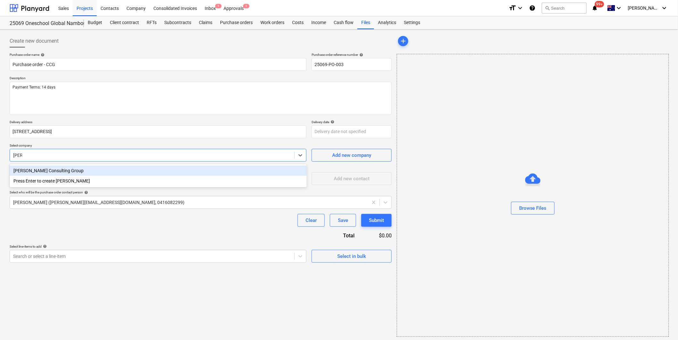
click at [41, 169] on div "[PERSON_NAME] Consulting Group" at bounding box center [158, 170] width 297 height 10
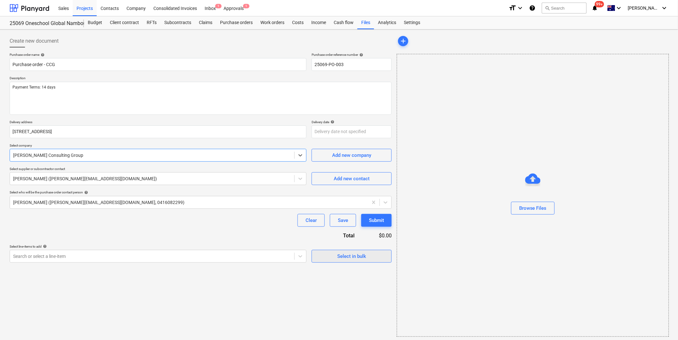
click at [331, 257] on span "Select in bulk" at bounding box center [352, 256] width 64 height 8
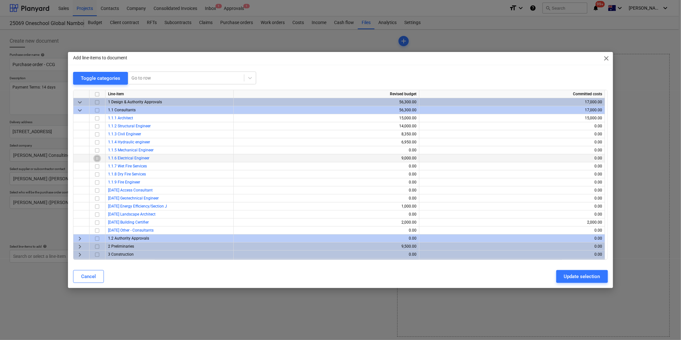
click at [95, 157] on input "checkbox" at bounding box center [97, 158] width 8 height 8
click at [574, 274] on div "Update selection" at bounding box center [582, 276] width 36 height 8
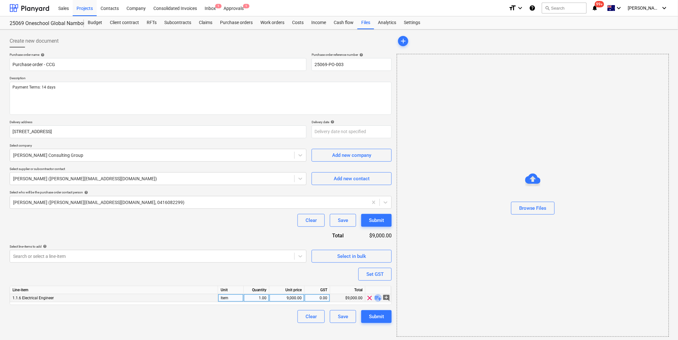
click at [377, 300] on span "playlist_add" at bounding box center [379, 298] width 8 height 8
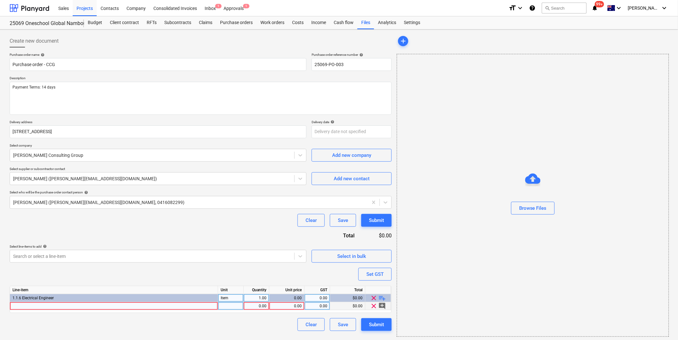
click at [31, 304] on div at bounding box center [114, 306] width 208 height 8
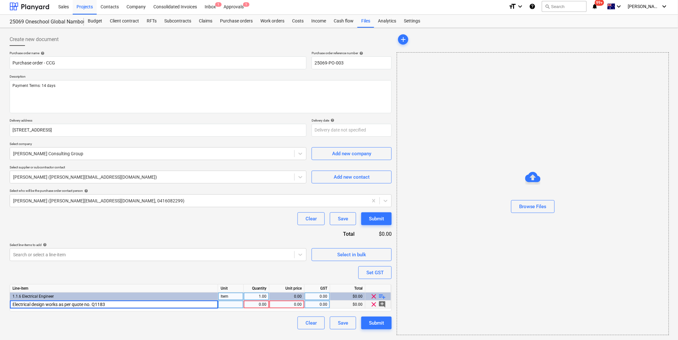
scroll to position [2, 0]
click at [290, 303] on div "0.00" at bounding box center [287, 304] width 30 height 8
click at [316, 303] on div "0.00" at bounding box center [317, 304] width 20 height 8
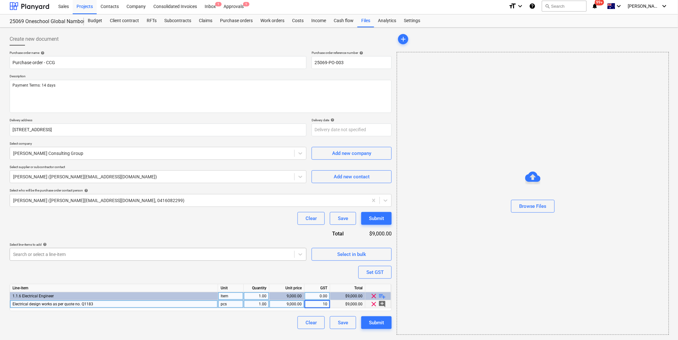
click at [220, 274] on div "Purchase order name help Purchase order - CCG Purchase order reference number h…" at bounding box center [201, 190] width 382 height 278
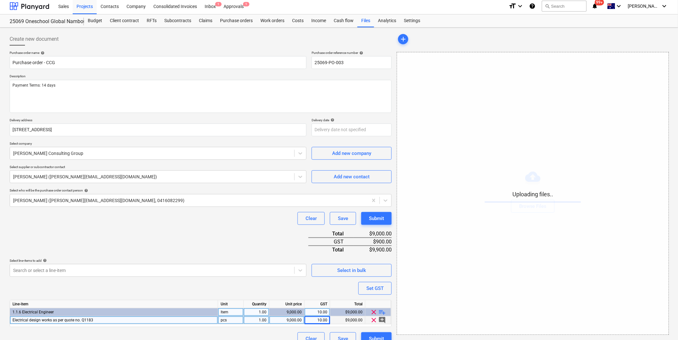
scroll to position [13, 0]
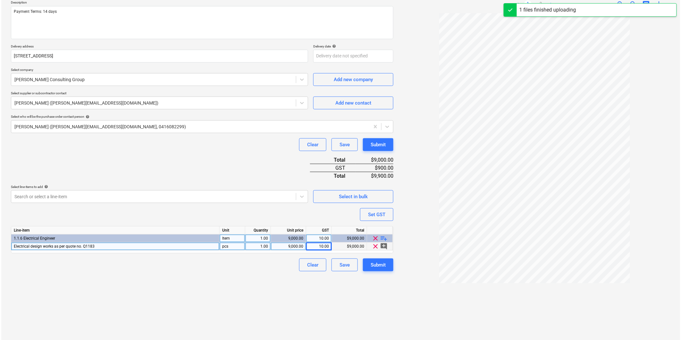
scroll to position [76, 0]
click at [373, 260] on button "Submit" at bounding box center [376, 264] width 30 height 13
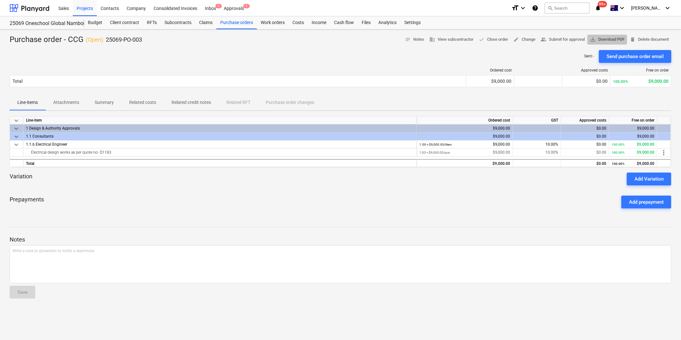
click at [600, 40] on span "save_alt Download PDF" at bounding box center [607, 39] width 35 height 7
click at [229, 19] on div "Purchase orders" at bounding box center [236, 22] width 40 height 13
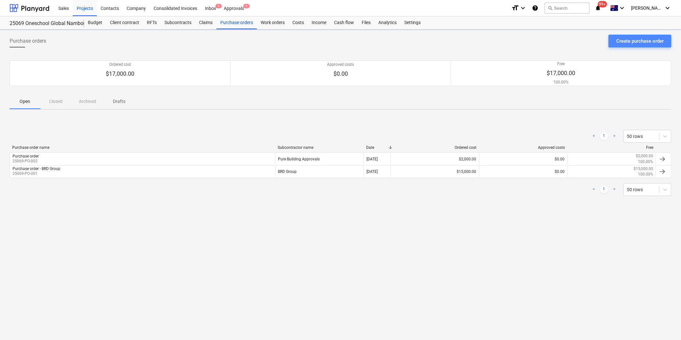
click at [643, 40] on div "Create purchase order" at bounding box center [639, 41] width 47 height 8
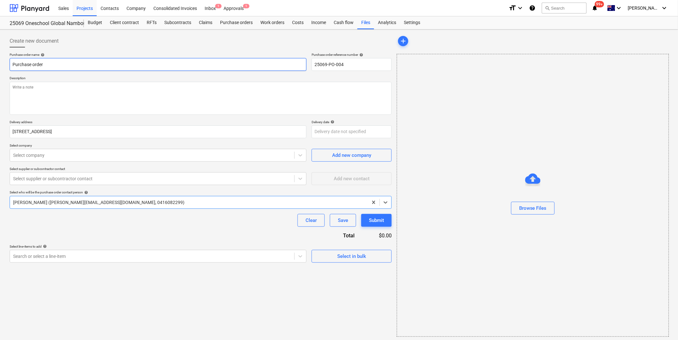
click at [86, 68] on input "Purchase order" at bounding box center [158, 64] width 297 height 13
click at [62, 157] on div at bounding box center [152, 155] width 278 height 6
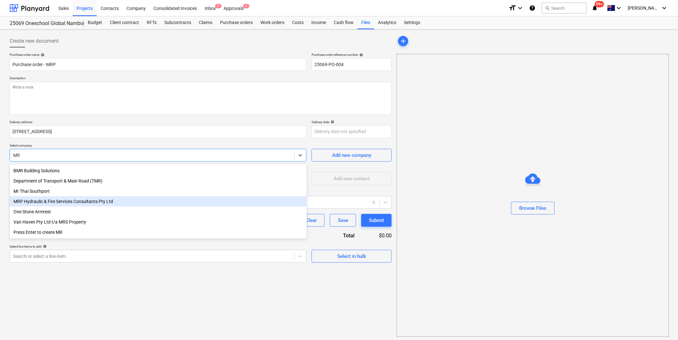
click at [56, 201] on div "MRP Hydraulic & Fire Services Consultants Pty Ltd" at bounding box center [158, 201] width 297 height 10
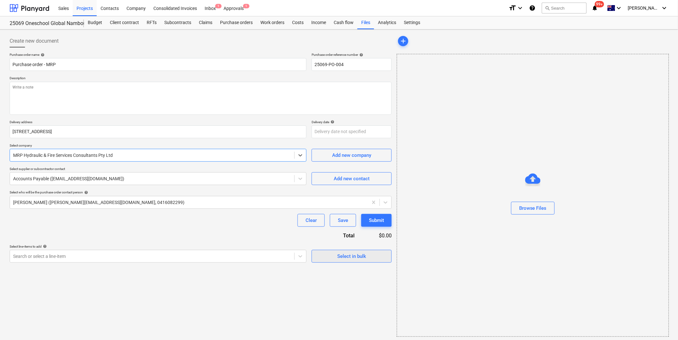
click at [340, 257] on div "Select in bulk" at bounding box center [351, 256] width 29 height 8
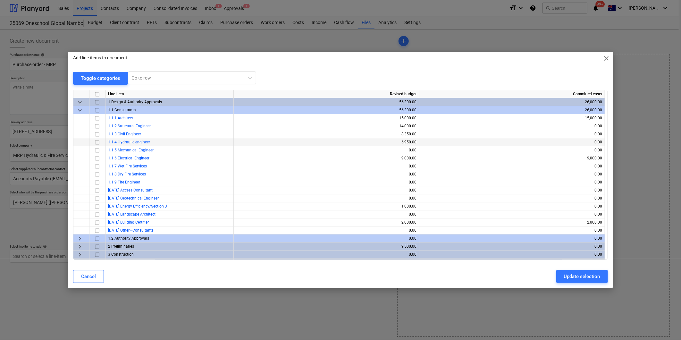
click at [97, 143] on input "checkbox" at bounding box center [97, 142] width 8 height 8
click at [579, 277] on div "Update selection" at bounding box center [582, 276] width 36 height 8
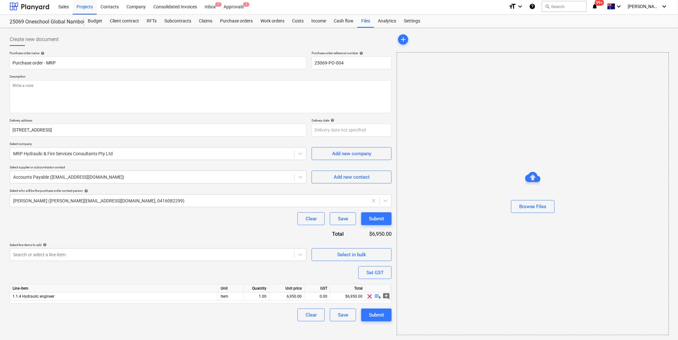
scroll to position [2, 0]
click at [377, 296] on span "playlist_add" at bounding box center [379, 296] width 8 height 8
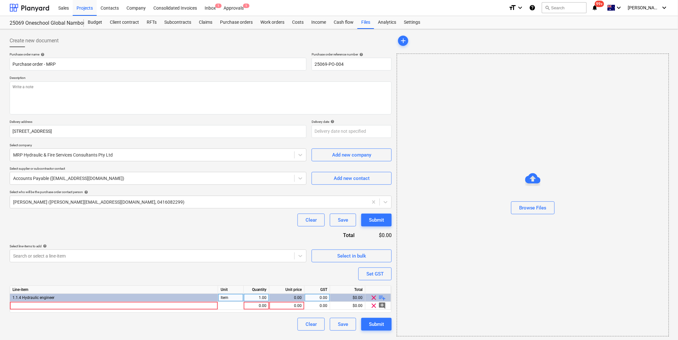
scroll to position [0, 0]
click at [55, 90] on textarea at bounding box center [201, 98] width 382 height 33
click at [111, 99] on textarea "Payment Terms: 14 days" at bounding box center [201, 98] width 382 height 33
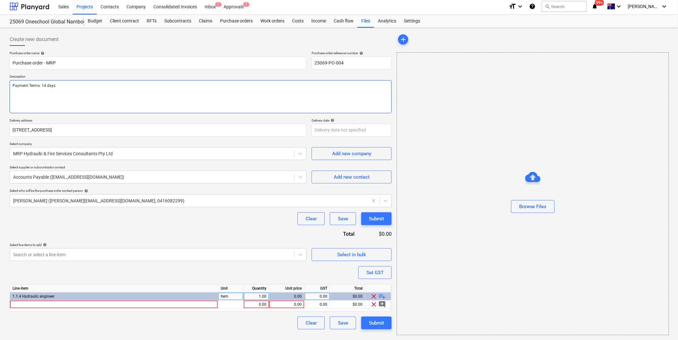
scroll to position [2, 0]
click at [58, 305] on div at bounding box center [114, 304] width 208 height 8
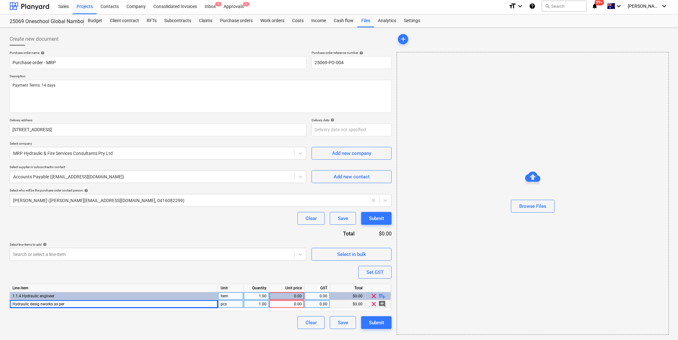
click at [77, 305] on div "Hydraulic desig nworks as per" at bounding box center [114, 304] width 208 height 8
click at [81, 303] on input "Hydraulic desig nworks as per" at bounding box center [114, 304] width 208 height 8
click at [97, 303] on div "Hydraulic desig nworks as per quote no." at bounding box center [114, 304] width 208 height 8
click at [81, 304] on div "Hydraulic desig nworks as per quote no." at bounding box center [114, 304] width 208 height 8
click at [102, 303] on input "Hydraulic desig nworks as per quote no." at bounding box center [114, 304] width 208 height 8
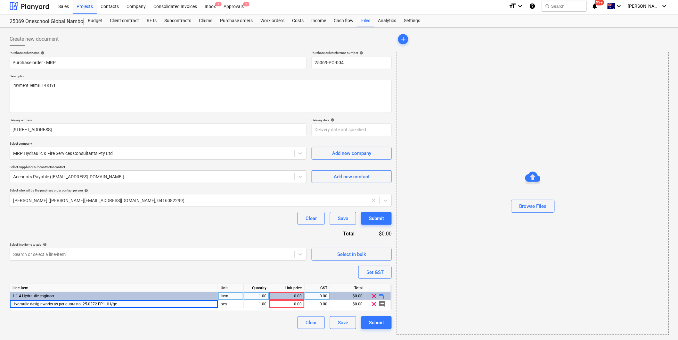
click at [138, 321] on div "Clear Save Submit" at bounding box center [201, 322] width 382 height 13
click at [294, 303] on div "0.00" at bounding box center [287, 304] width 30 height 8
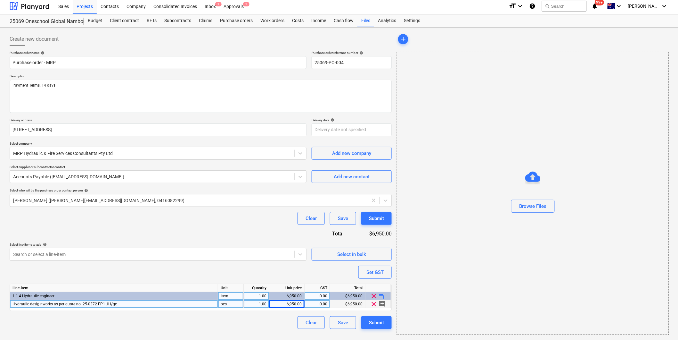
click at [316, 303] on div "0.00" at bounding box center [317, 304] width 20 height 8
click at [274, 261] on div "Purchase order name help Purchase order - MRP Purchase order reference number h…" at bounding box center [201, 190] width 382 height 278
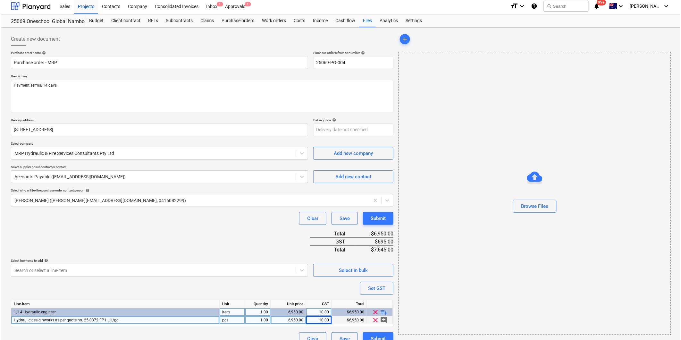
scroll to position [13, 0]
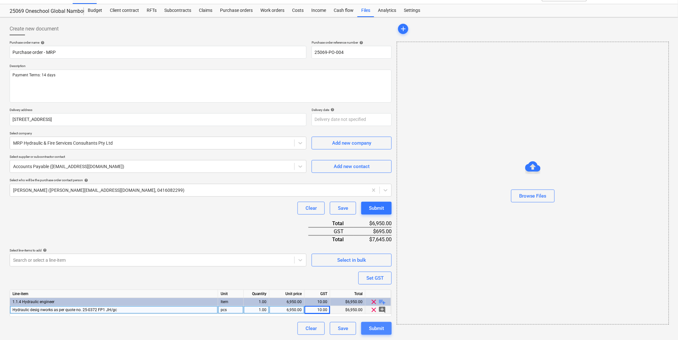
click at [382, 328] on div "Submit" at bounding box center [376, 328] width 15 height 8
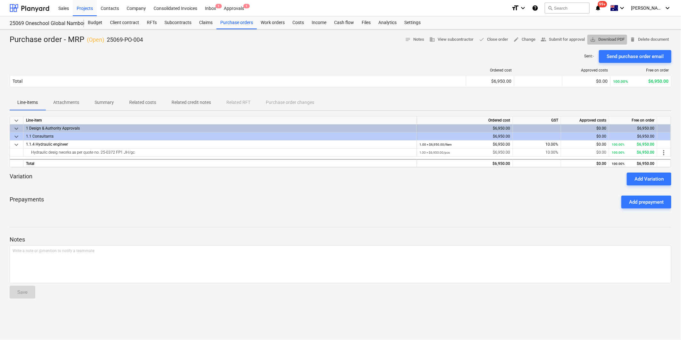
click at [604, 38] on span "save_alt Download PDF" at bounding box center [607, 39] width 35 height 7
click at [415, 39] on span "notes Notes" at bounding box center [414, 39] width 19 height 7
click at [514, 40] on span "edit" at bounding box center [516, 40] width 6 height 6
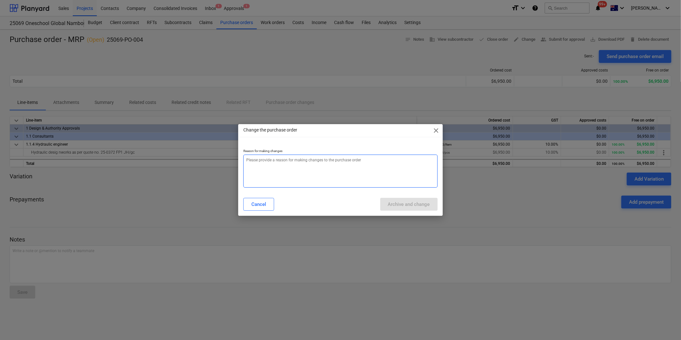
click at [319, 170] on textarea at bounding box center [340, 170] width 194 height 33
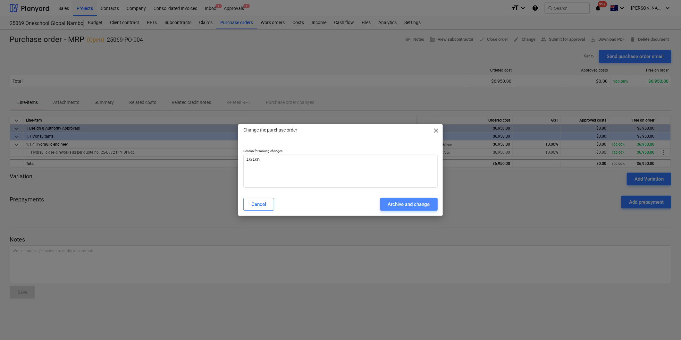
click at [400, 203] on div "Archive and change" at bounding box center [409, 204] width 42 height 8
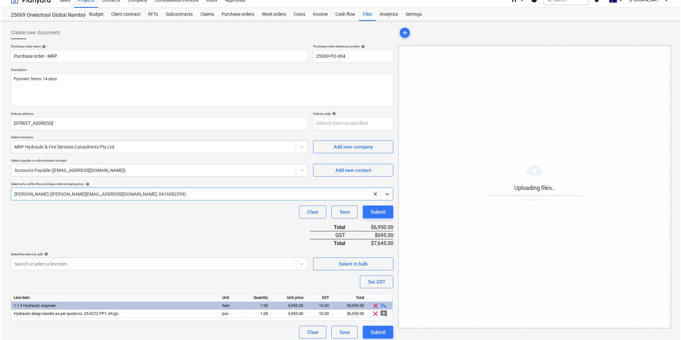
scroll to position [13, 0]
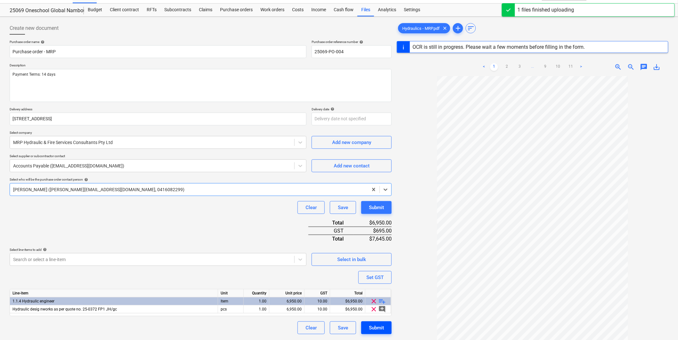
click at [375, 329] on div "Submit" at bounding box center [376, 327] width 15 height 8
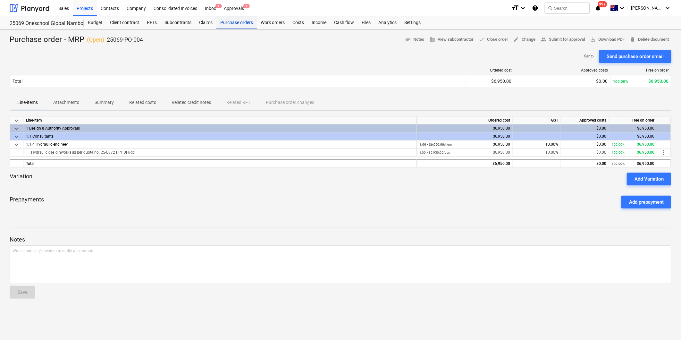
click at [233, 22] on div "Purchase orders" at bounding box center [236, 22] width 40 height 13
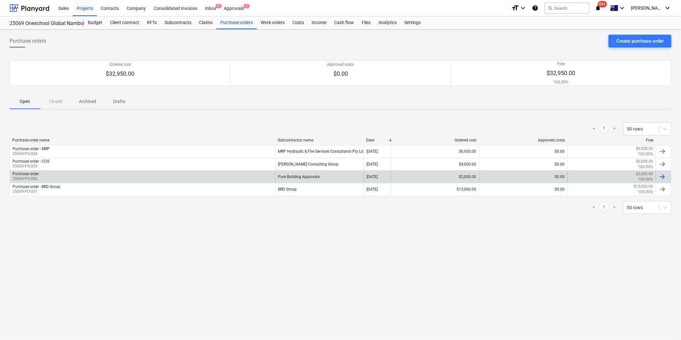
click at [21, 173] on div "Purchase order" at bounding box center [25, 173] width 26 height 4
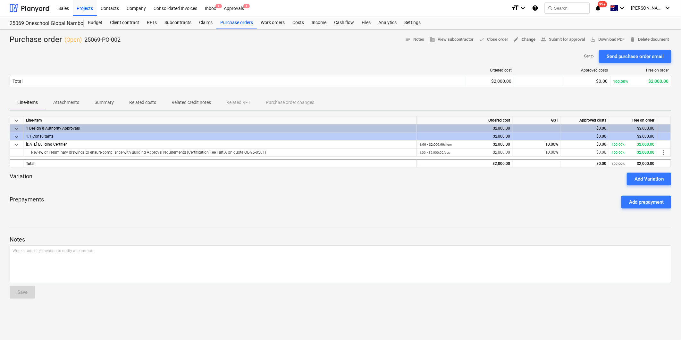
click at [517, 39] on span "edit Change" at bounding box center [524, 39] width 22 height 7
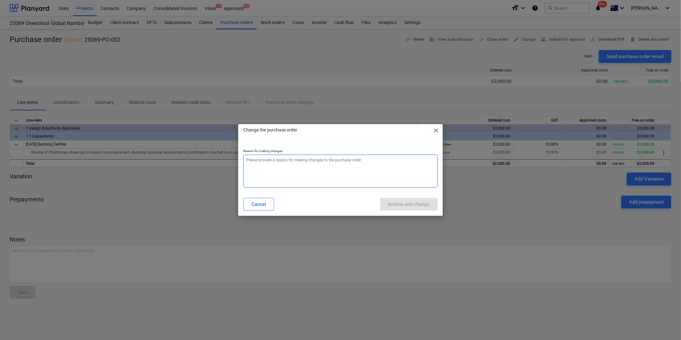
click at [303, 169] on textarea at bounding box center [340, 170] width 194 height 33
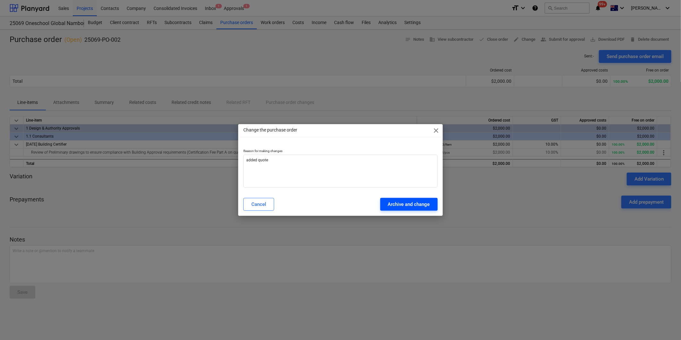
click at [408, 206] on div "Archive and change" at bounding box center [409, 204] width 42 height 8
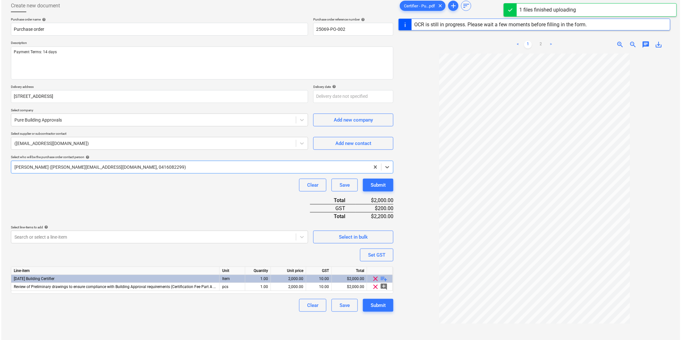
scroll to position [76, 0]
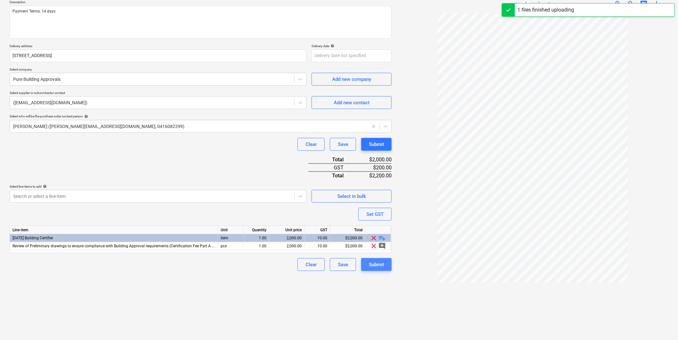
click at [377, 267] on div "Submit" at bounding box center [376, 264] width 15 height 8
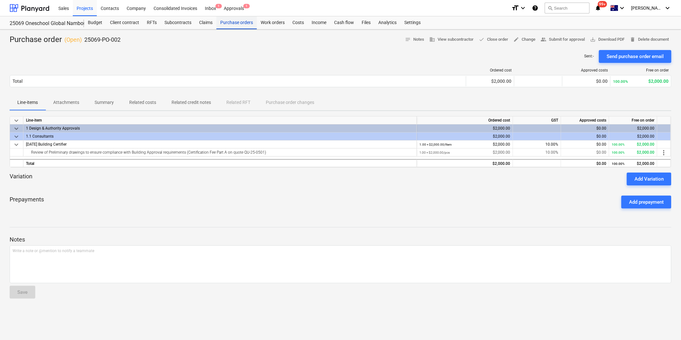
click at [236, 22] on div "Purchase orders" at bounding box center [236, 22] width 40 height 13
